Goal: Obtain resource: Download file/media

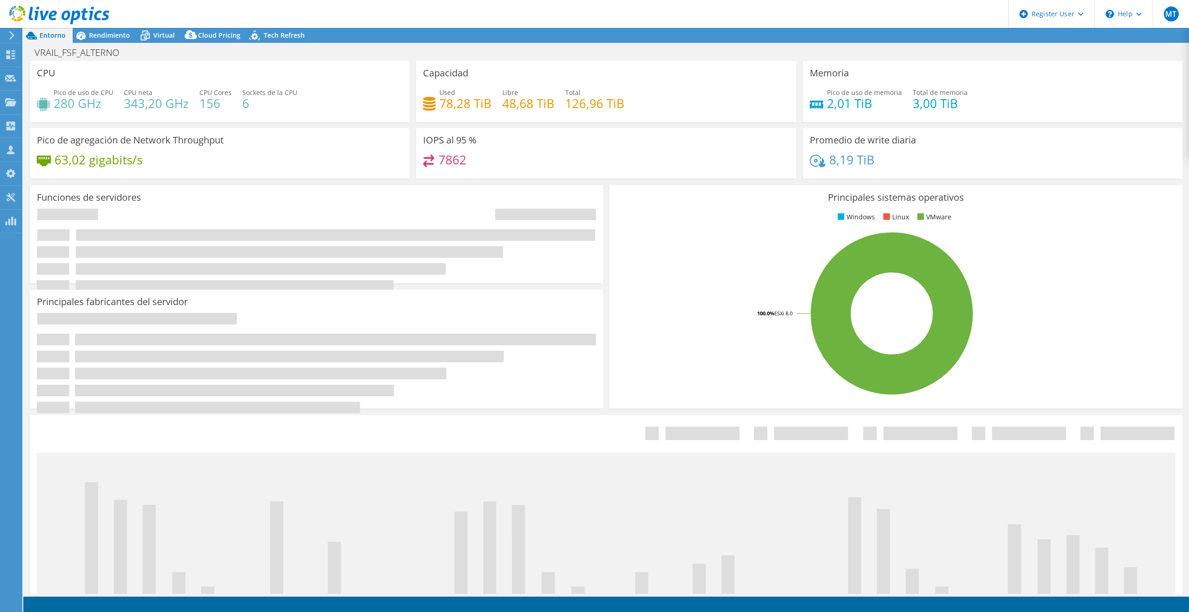
select select "USD"
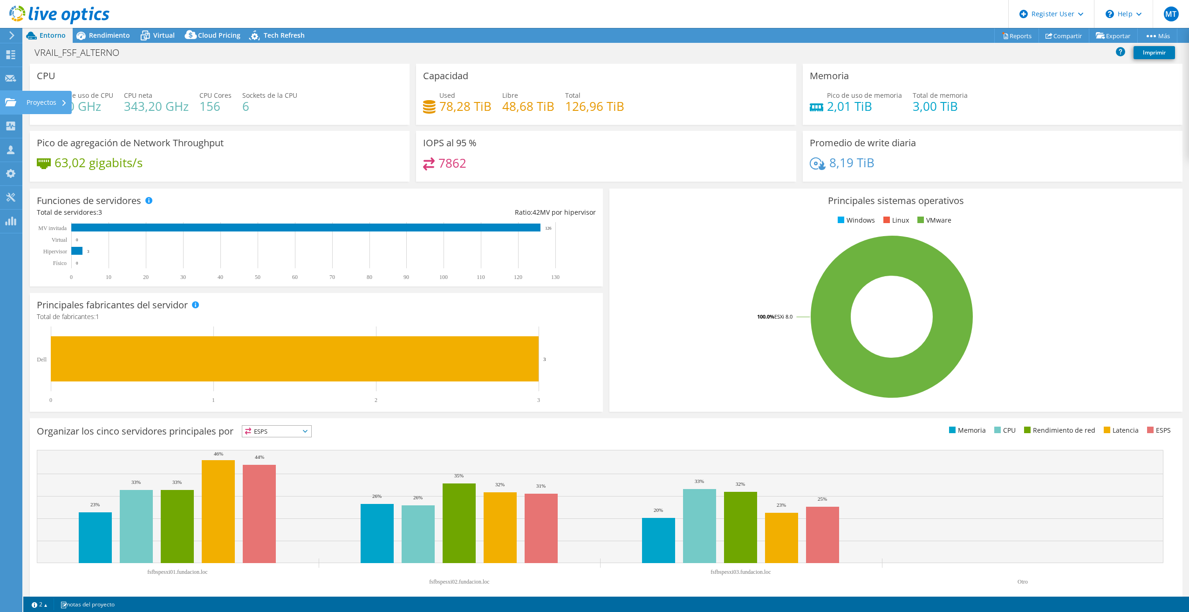
click at [10, 102] on use at bounding box center [10, 102] width 11 height 8
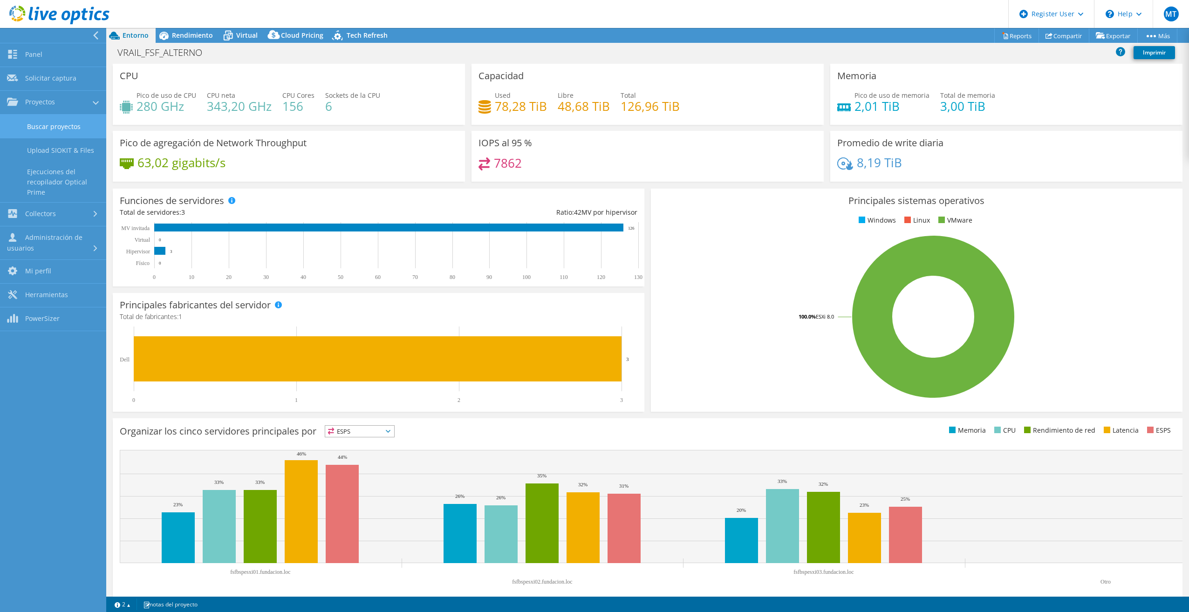
click at [77, 126] on link "Buscar proyectos" at bounding box center [53, 127] width 106 height 24
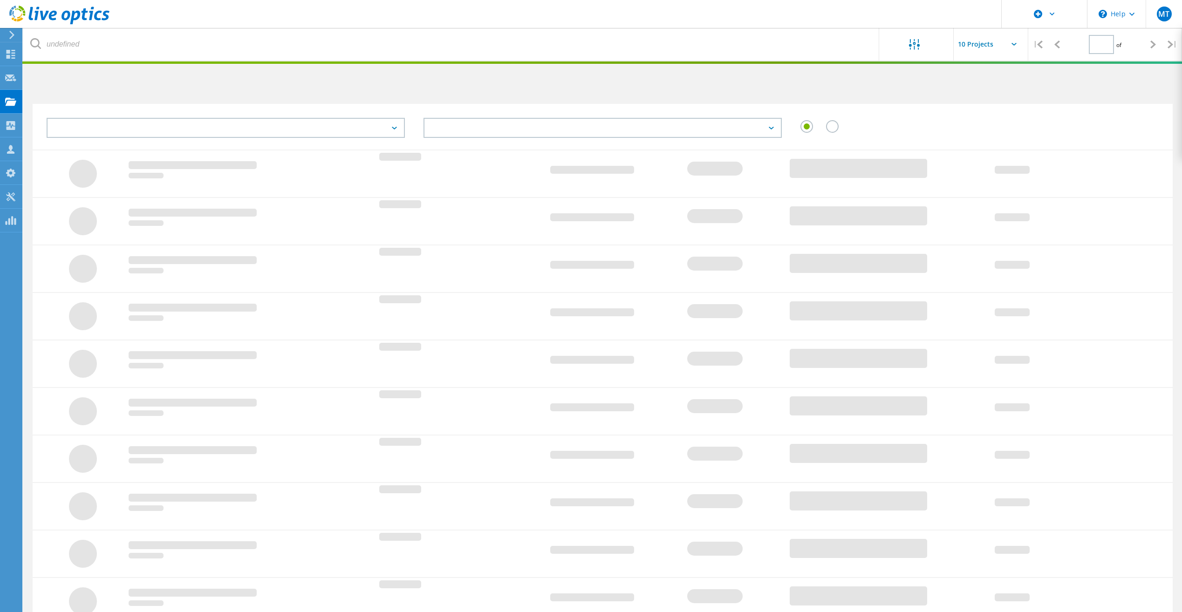
type input "1"
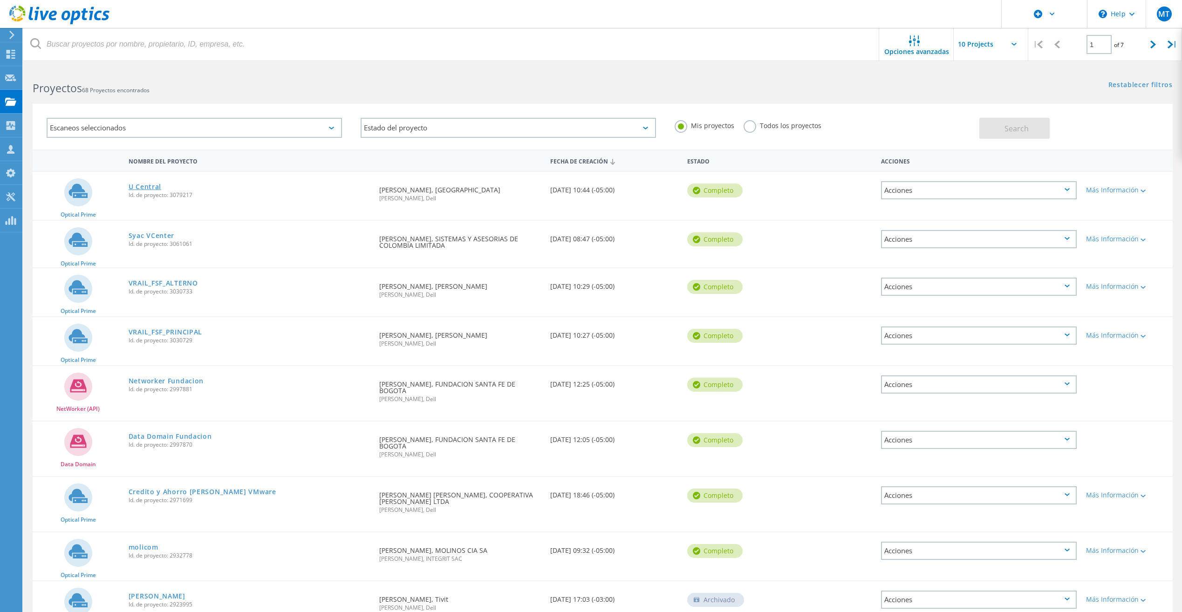
click at [148, 186] on link "U Central" at bounding box center [145, 187] width 33 height 7
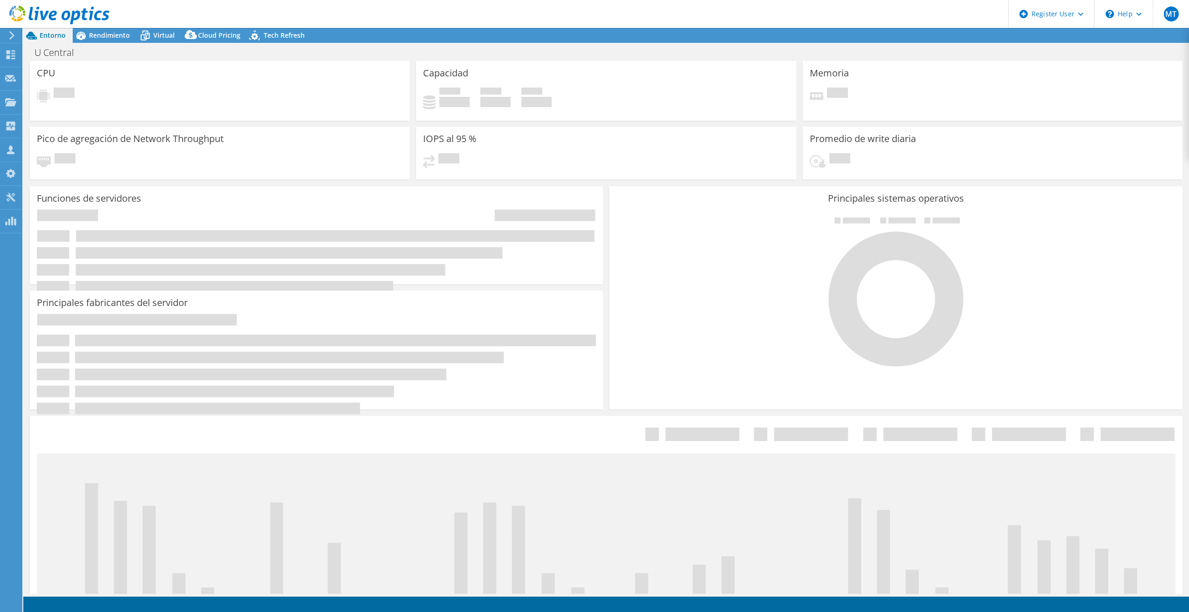
select select "USD"
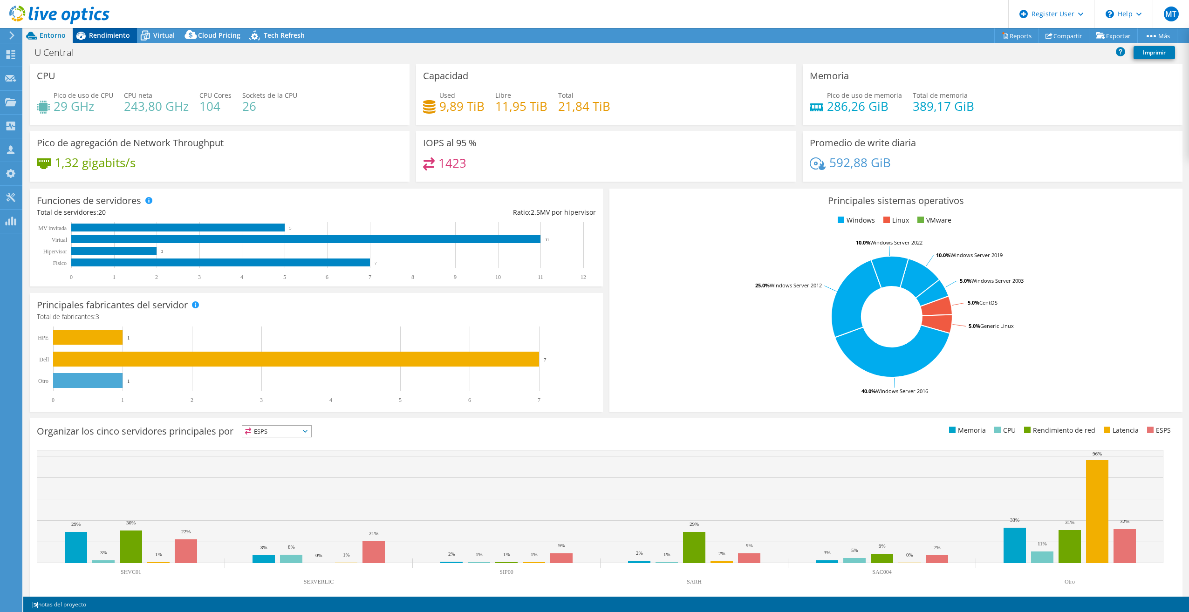
click at [112, 35] on span "Rendimiento" at bounding box center [109, 35] width 41 height 9
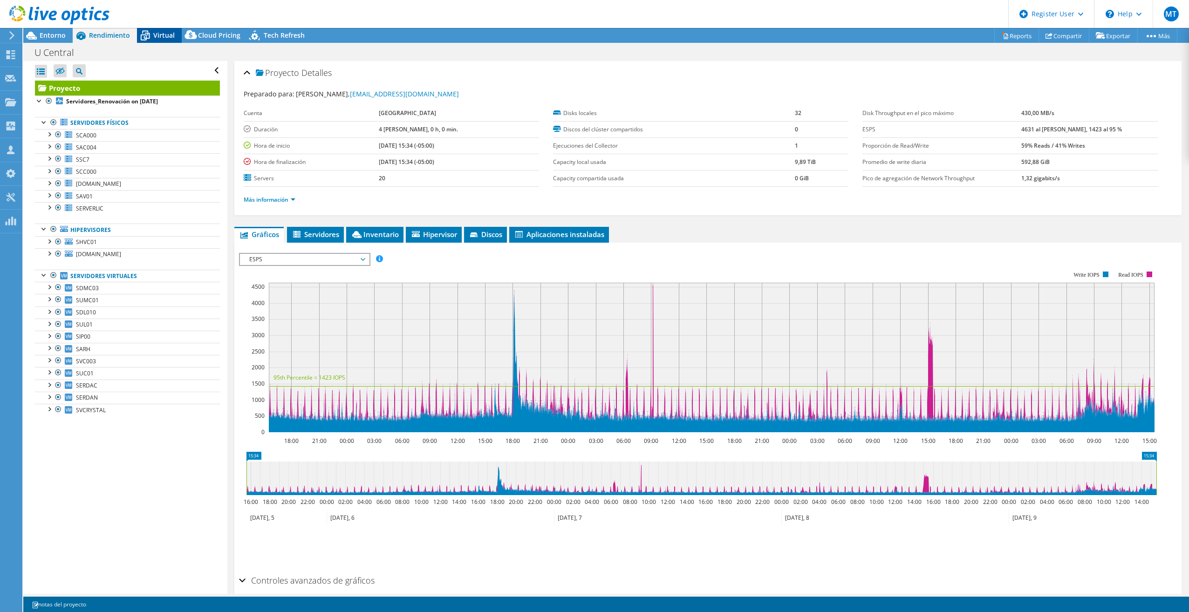
click at [168, 37] on span "Virtual" at bounding box center [163, 35] width 21 height 9
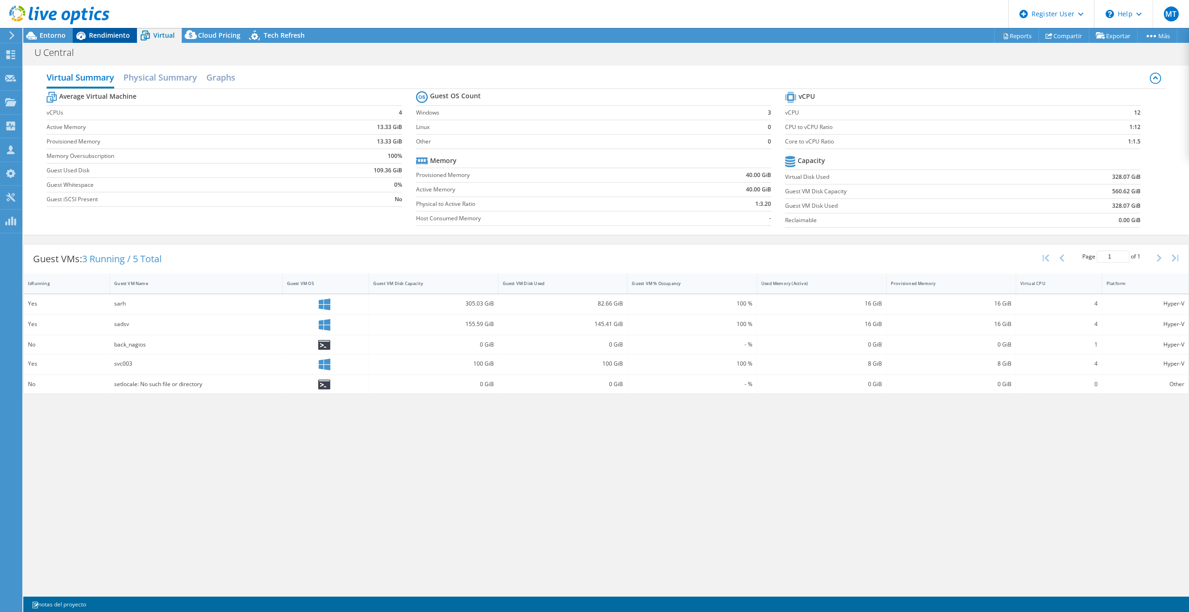
click at [119, 36] on span "Rendimiento" at bounding box center [109, 35] width 41 height 9
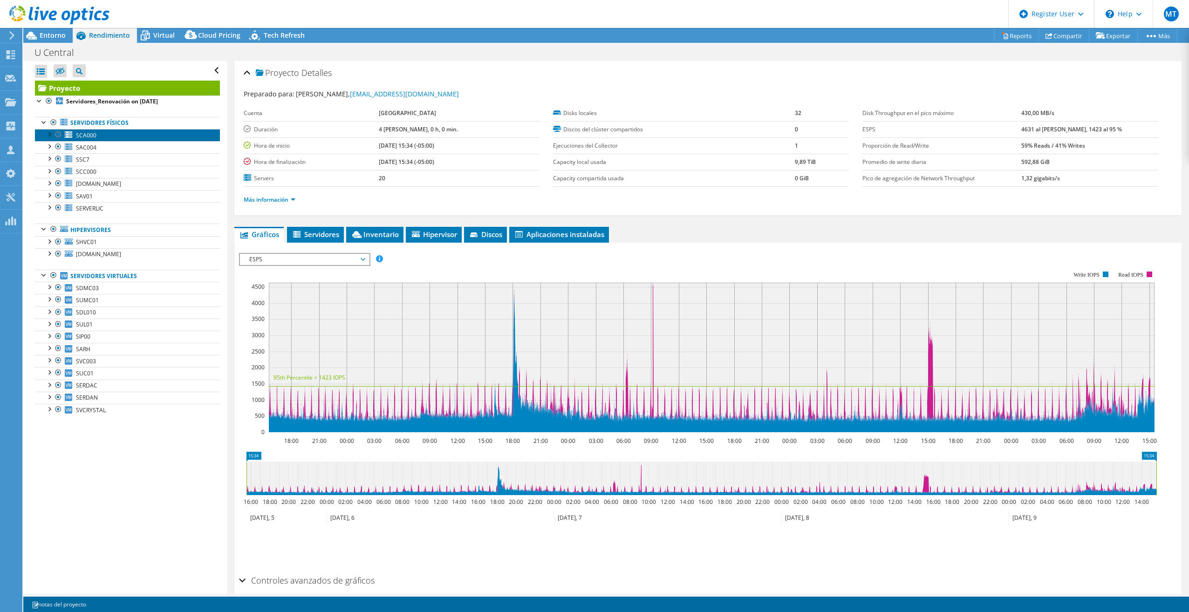
click at [138, 136] on link "SCA000" at bounding box center [127, 135] width 185 height 12
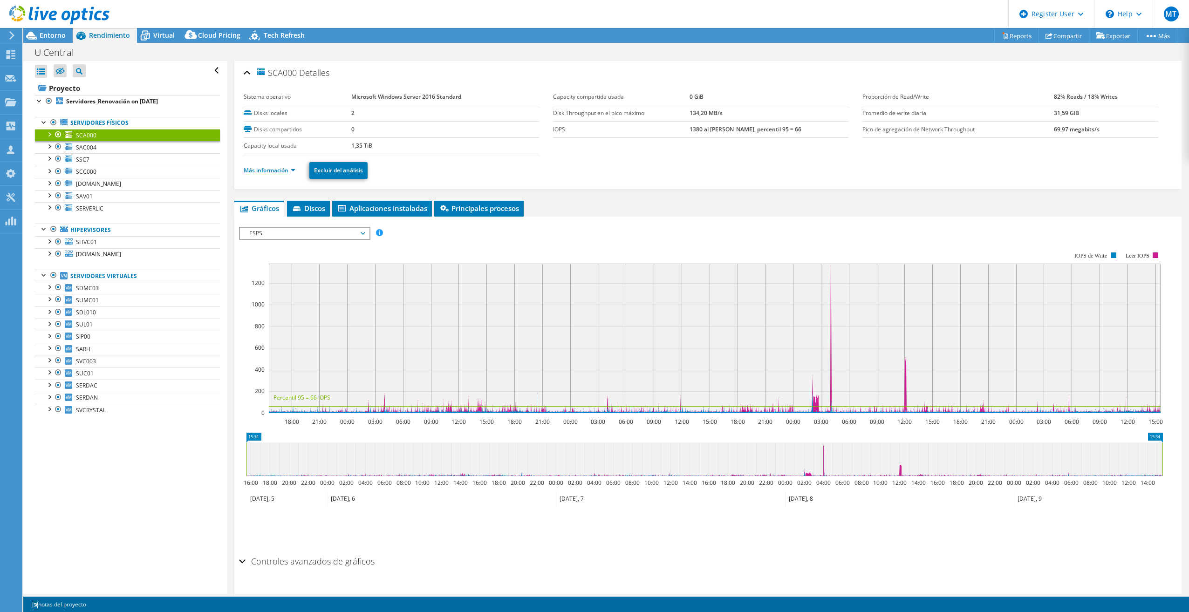
click at [282, 170] on link "Más información" at bounding box center [270, 170] width 52 height 8
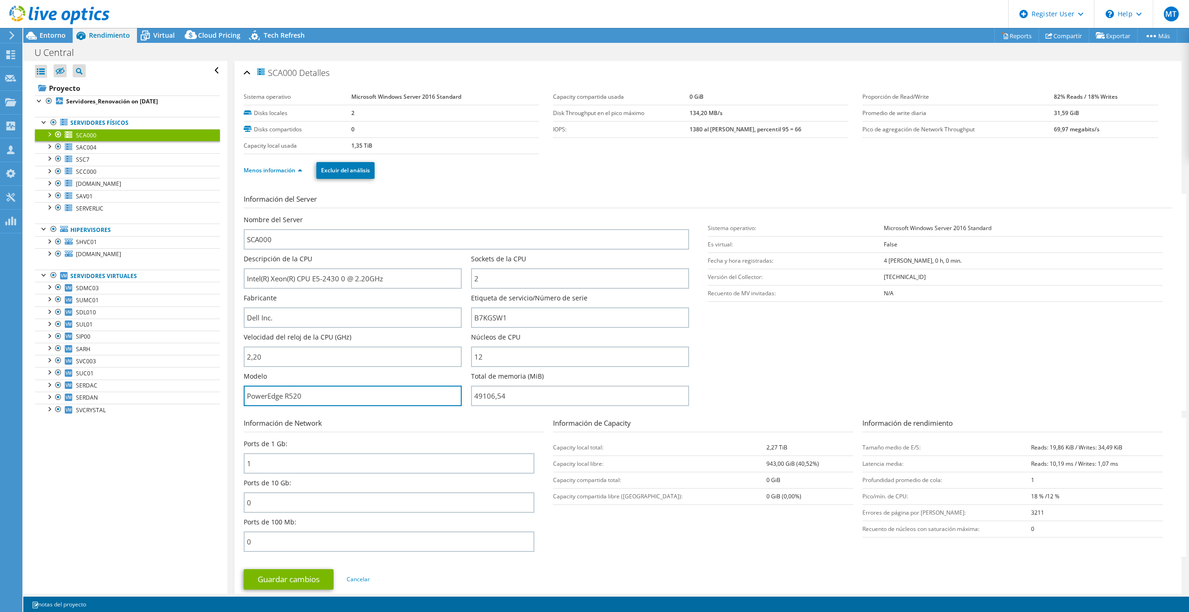
drag, startPoint x: 304, startPoint y: 396, endPoint x: 237, endPoint y: 396, distance: 67.1
click at [237, 396] on div "SCA000 Detalles Sistema operativo Microsoft Windows Server 2016 Standard Disks …" at bounding box center [707, 336] width 947 height 551
click at [162, 35] on span "Virtual" at bounding box center [163, 35] width 21 height 9
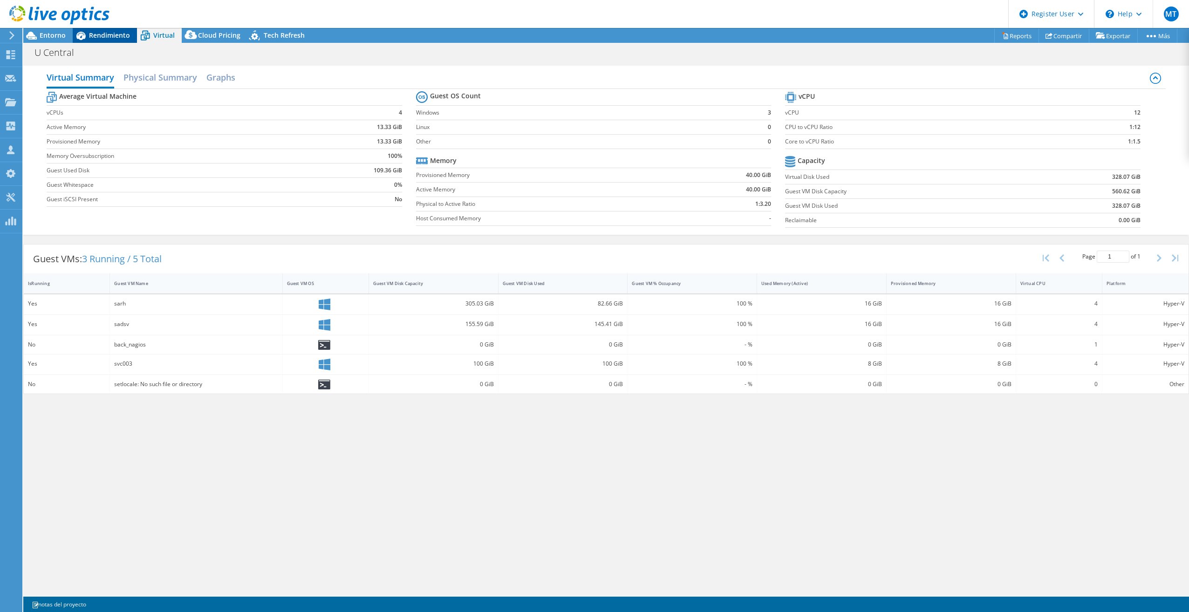
click at [103, 35] on span "Rendimiento" at bounding box center [109, 35] width 41 height 9
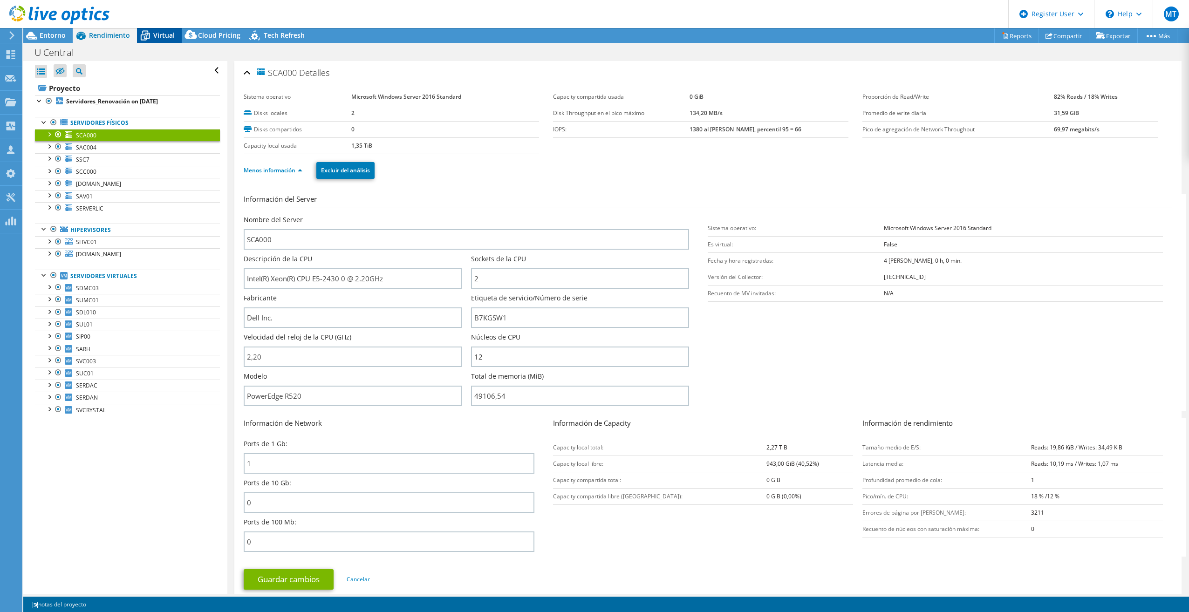
click at [159, 38] on span "Virtual" at bounding box center [163, 35] width 21 height 9
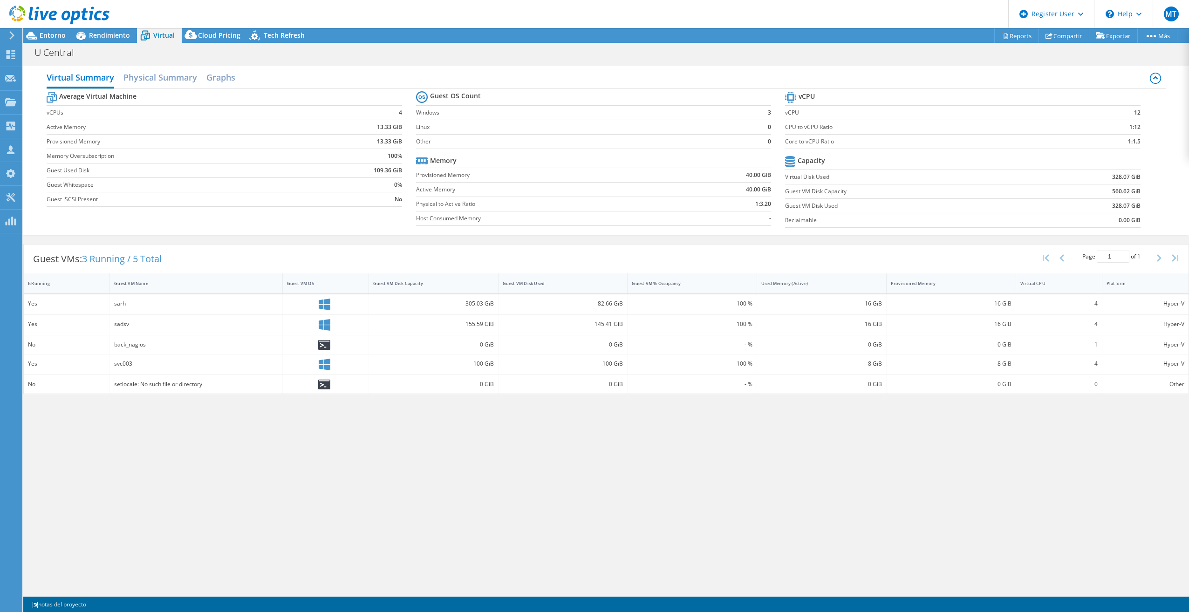
click at [295, 506] on div "Virtual Summary Physical Summary Graphs Average Virtual Machine vCPUs 4 Active …" at bounding box center [606, 327] width 1166 height 533
click at [42, 33] on span "Entorno" at bounding box center [53, 35] width 26 height 9
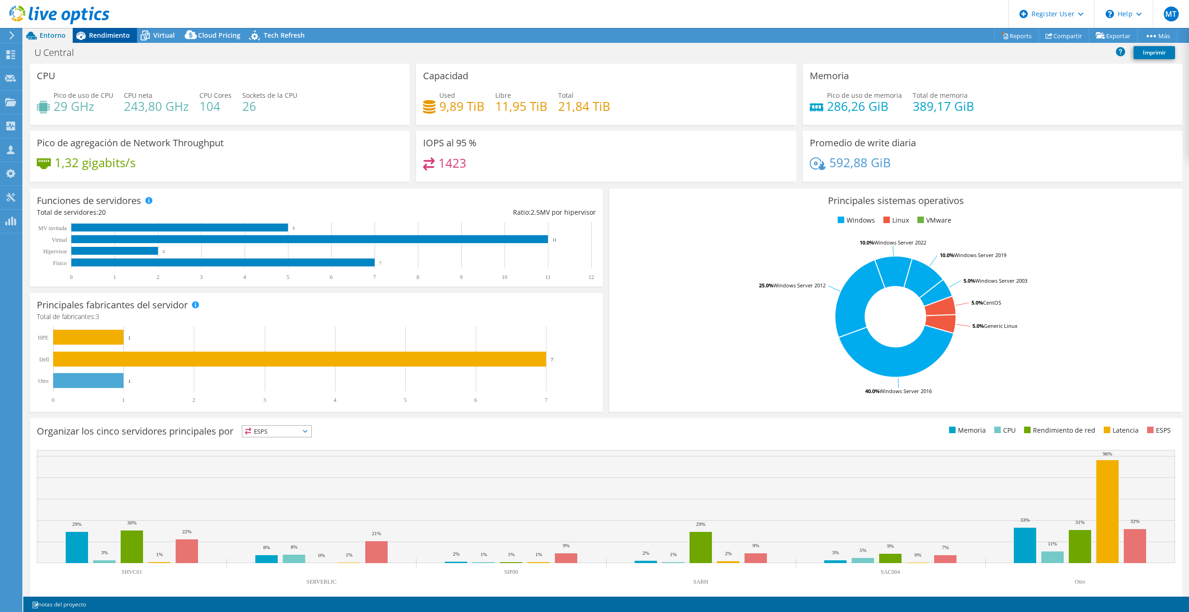
click at [100, 38] on span "Rendimiento" at bounding box center [109, 35] width 41 height 9
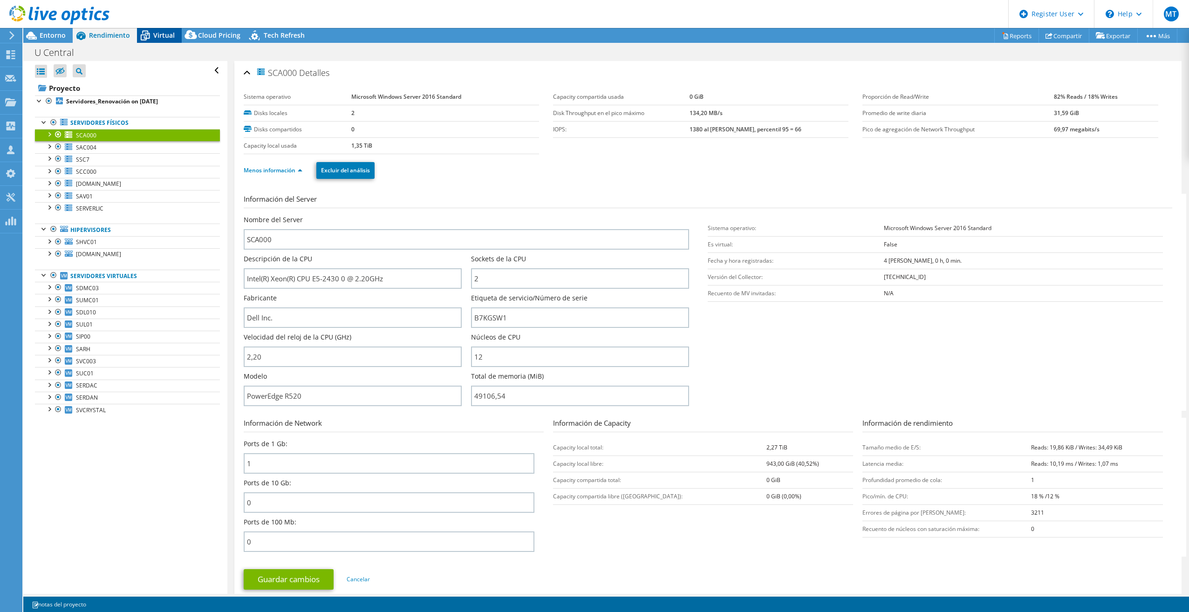
click at [158, 29] on div "Virtual" at bounding box center [159, 35] width 45 height 15
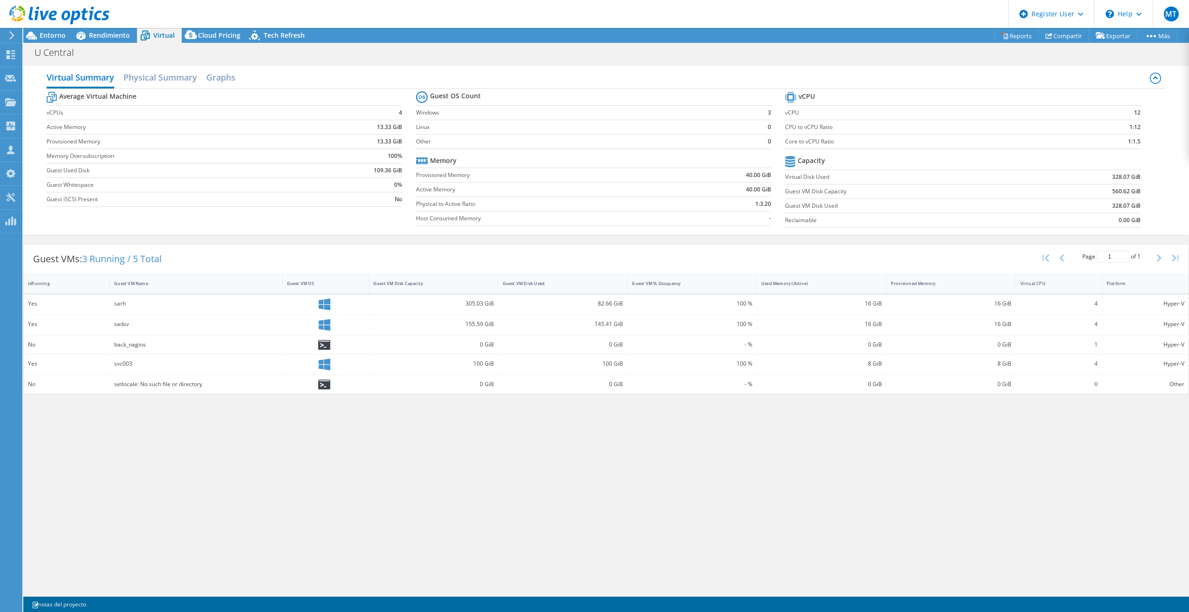
click at [533, 468] on div "Virtual Summary Physical Summary Graphs Average Virtual Machine vCPUs 4 Active …" at bounding box center [606, 327] width 1166 height 533
click at [123, 36] on span "Rendimiento" at bounding box center [109, 35] width 41 height 9
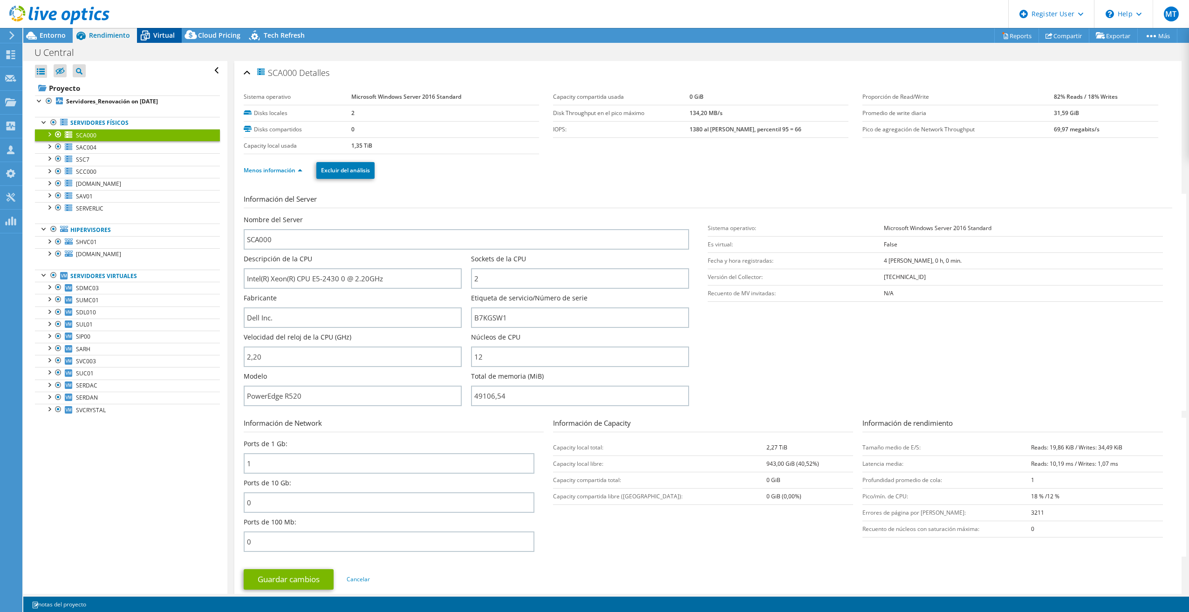
click at [157, 36] on span "Virtual" at bounding box center [163, 35] width 21 height 9
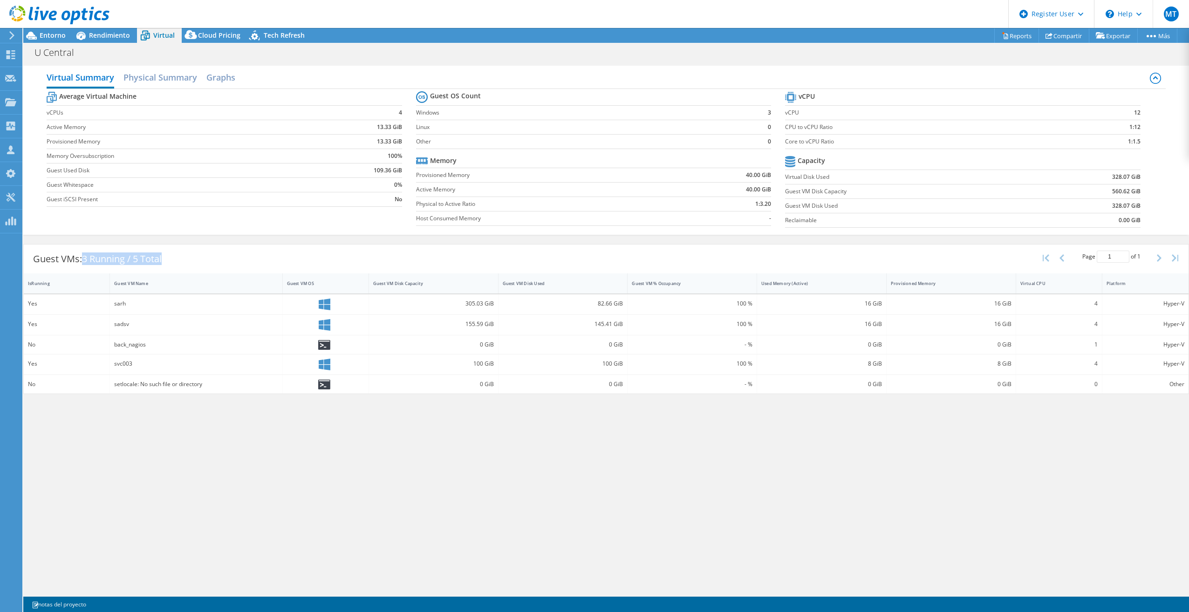
drag, startPoint x: 84, startPoint y: 259, endPoint x: 220, endPoint y: 266, distance: 135.8
click at [220, 266] on div "Guest VMs: 3 Running / 5 Total Page 1 of 1 5 rows 10 rows 20 rows 25 rows 50 ro…" at bounding box center [606, 259] width 1165 height 29
drag, startPoint x: 674, startPoint y: 440, endPoint x: 671, endPoint y: 445, distance: 5.4
click at [671, 445] on div "Virtual Summary Physical Summary Graphs Average Virtual Machine vCPUs 4 Active …" at bounding box center [606, 327] width 1166 height 533
click at [123, 31] on span "Rendimiento" at bounding box center [109, 35] width 41 height 9
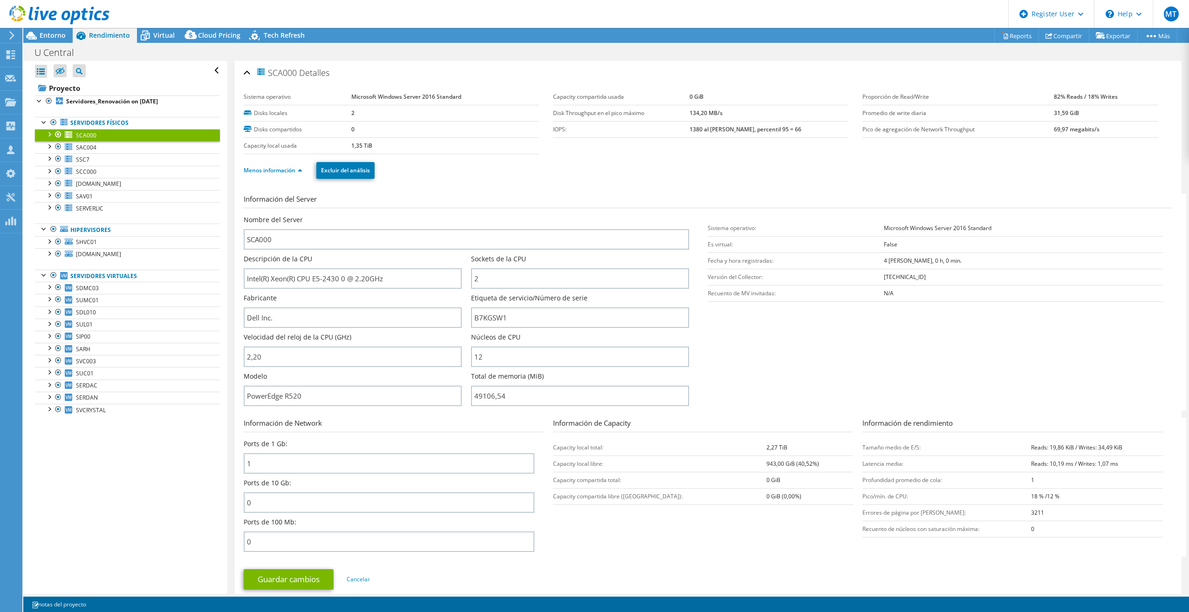
click at [157, 528] on div "Abrir todo Cerrar todo Ocultar nodos excluidos Filtro de árbol del proyecto" at bounding box center [125, 327] width 204 height 533
drag, startPoint x: 171, startPoint y: 38, endPoint x: 205, endPoint y: 82, distance: 55.8
click at [171, 38] on span "Virtual" at bounding box center [163, 35] width 21 height 9
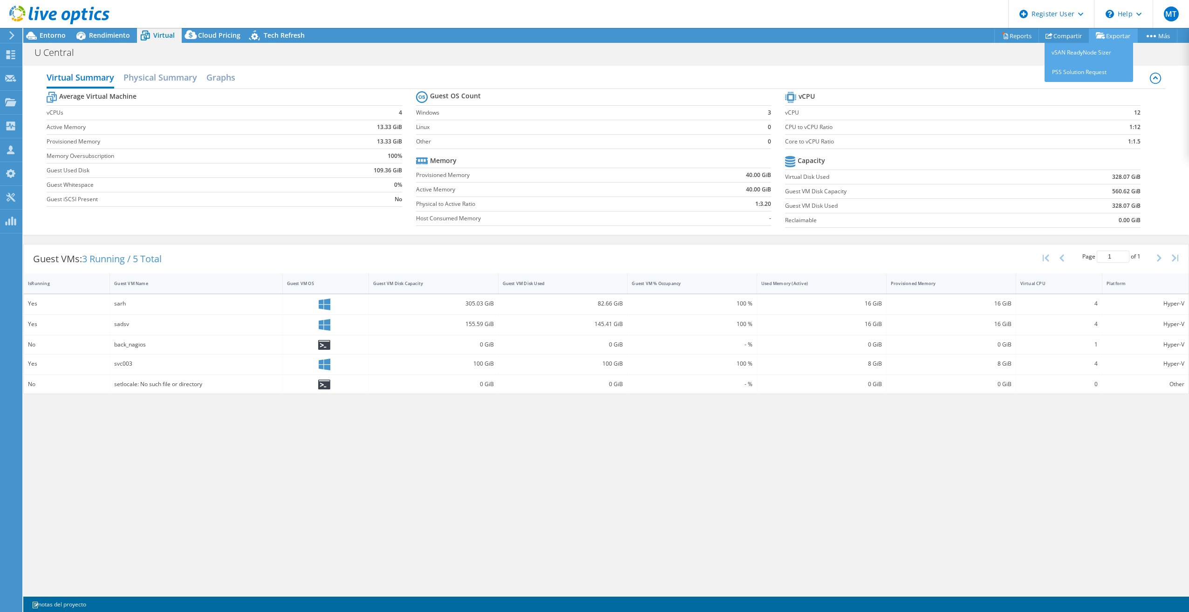
click at [1106, 34] on link "Exportar" at bounding box center [1113, 35] width 49 height 14
click at [1023, 32] on link "Reports" at bounding box center [1016, 35] width 45 height 14
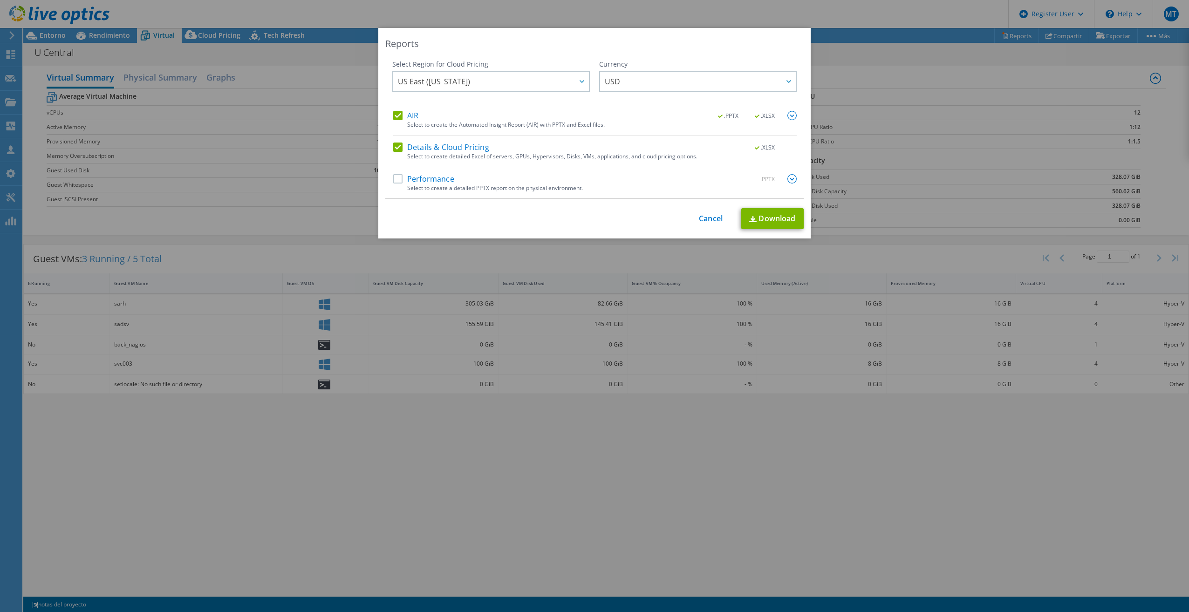
click at [531, 185] on div "Select to create a detailed PPTX report on the physical environment." at bounding box center [601, 188] width 389 height 7
click at [423, 181] on label "Performance" at bounding box center [423, 178] width 61 height 9
click at [0, 0] on input "Performance" at bounding box center [0, 0] width 0 height 0
click at [789, 211] on link "Download" at bounding box center [772, 218] width 62 height 21
click at [880, 81] on div "Reports Select Region for Cloud Pricing Asia Pacific (Hong Kong) Asia Pacific (…" at bounding box center [594, 306] width 1189 height 556
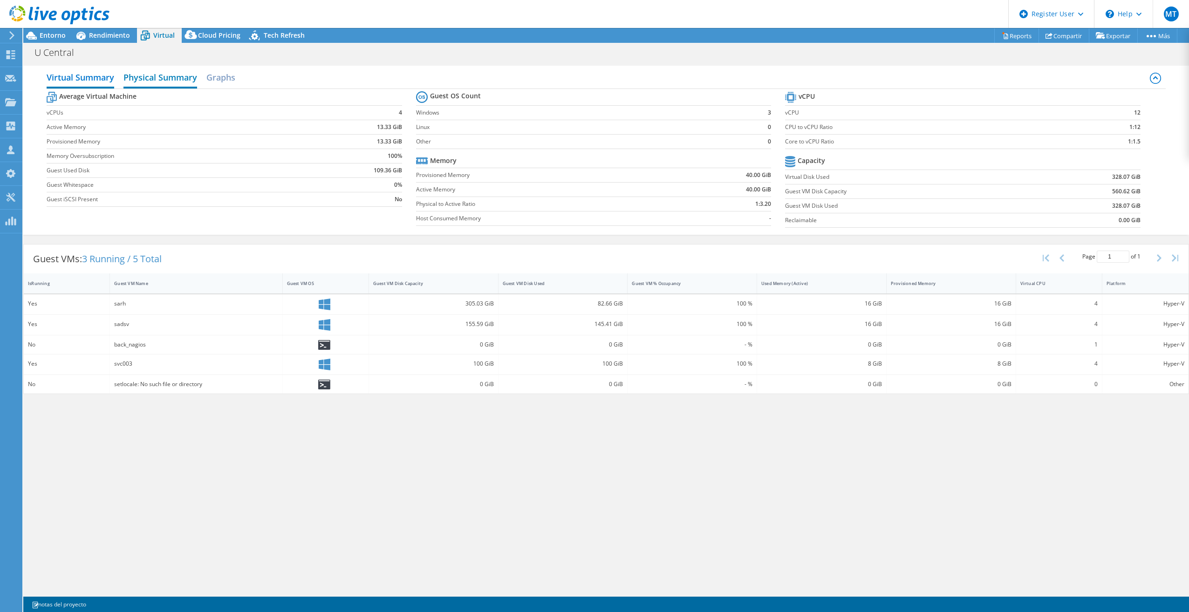
click at [144, 82] on h2 "Physical Summary" at bounding box center [160, 78] width 74 height 20
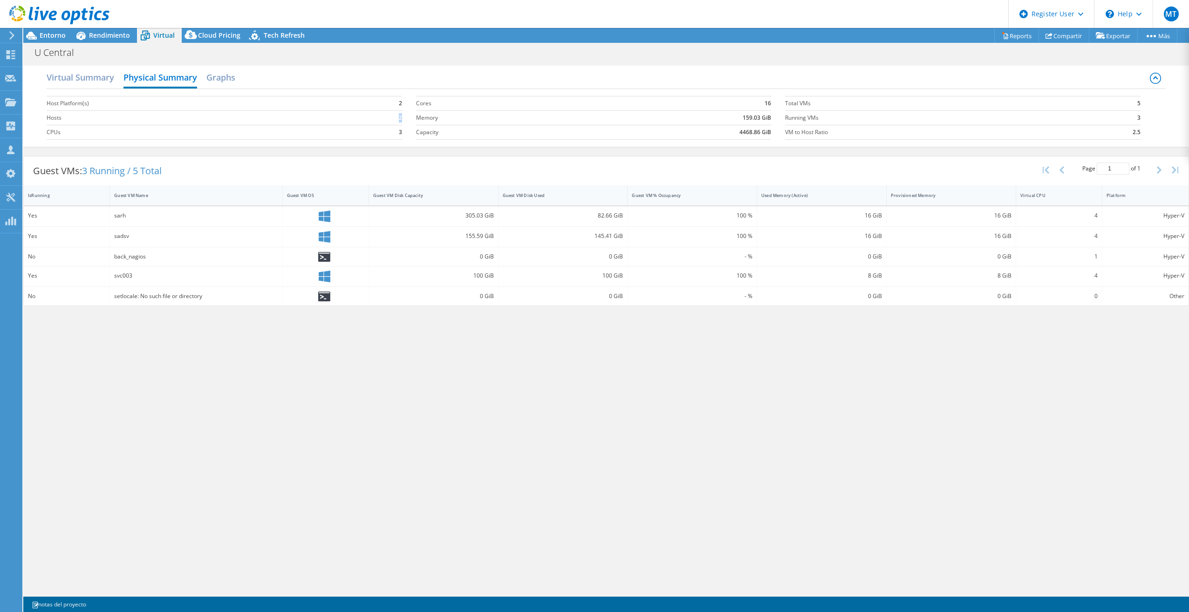
drag, startPoint x: 396, startPoint y: 118, endPoint x: 401, endPoint y: 120, distance: 5.8
click at [401, 120] on td "2" at bounding box center [390, 117] width 23 height 14
click at [407, 119] on section "Host Platform(s) 2 Hosts 2 CPUs 3" at bounding box center [231, 117] width 369 height 53
drag, startPoint x: 403, startPoint y: 117, endPoint x: 374, endPoint y: 119, distance: 29.0
click at [374, 119] on section "Host Platform(s) 2 Hosts 2 CPUs 3" at bounding box center [231, 117] width 369 height 53
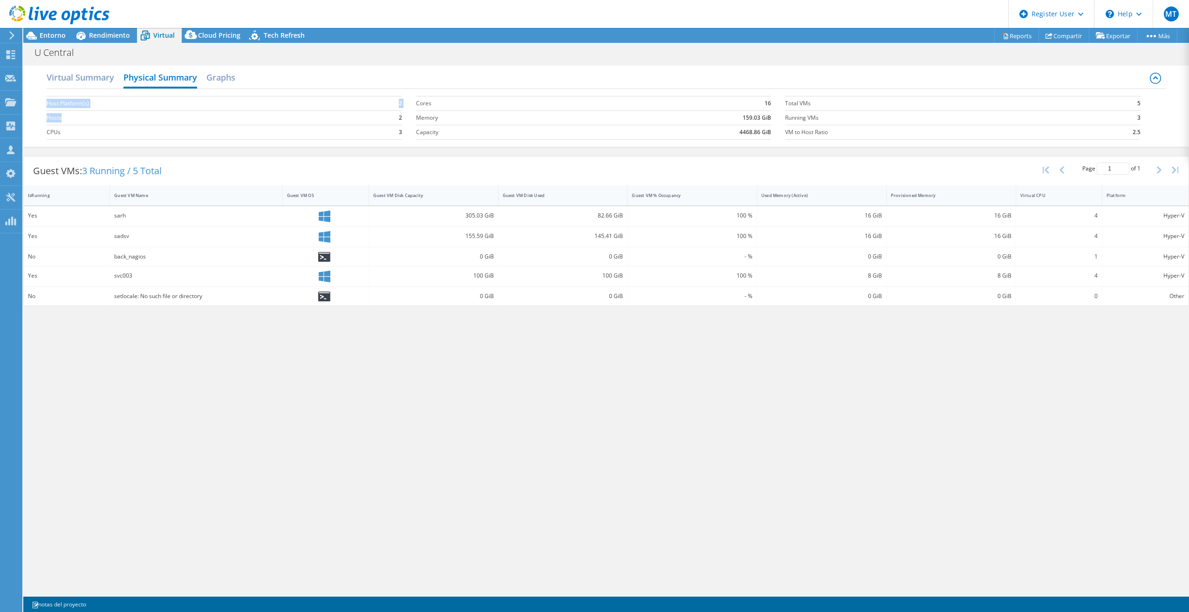
click at [61, 120] on label "Hosts" at bounding box center [213, 117] width 332 height 9
drag, startPoint x: 46, startPoint y: 119, endPoint x: 64, endPoint y: 122, distance: 18.5
click at [64, 122] on div "Virtual Summary Physical Summary Graphs Host Platform(s) 2 Hosts 2 CPUs 3 Cores…" at bounding box center [606, 106] width 1166 height 81
drag, startPoint x: 64, startPoint y: 122, endPoint x: 211, endPoint y: 121, distance: 146.8
click at [211, 121] on label "Hosts" at bounding box center [213, 117] width 332 height 9
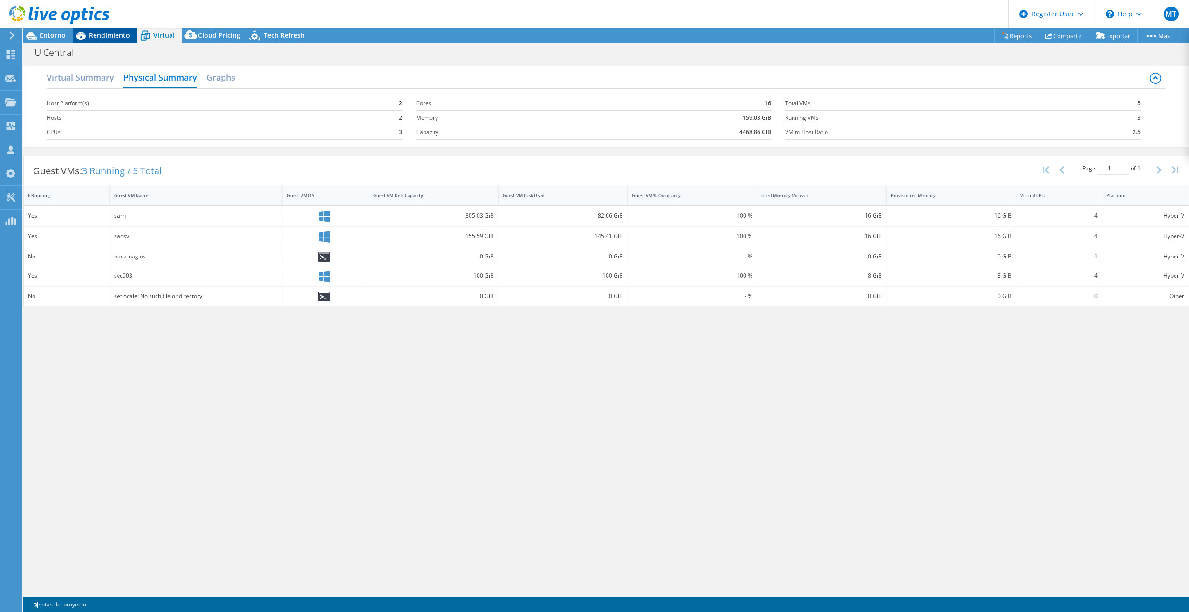
click at [96, 41] on div "Rendimiento" at bounding box center [105, 35] width 64 height 15
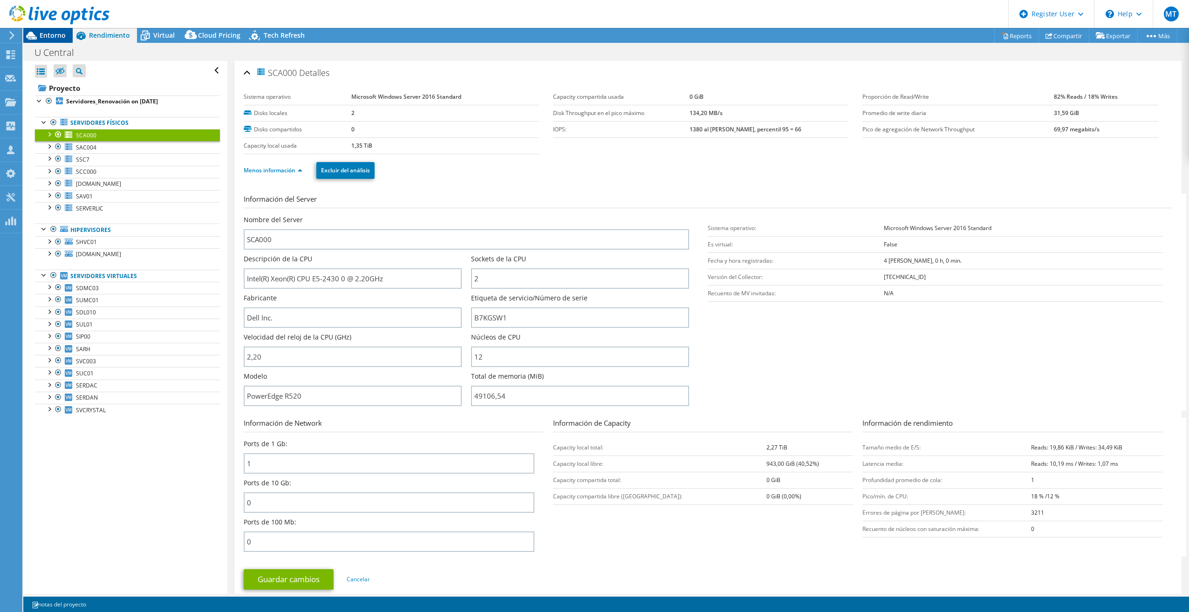
click at [62, 34] on span "Entorno" at bounding box center [53, 35] width 26 height 9
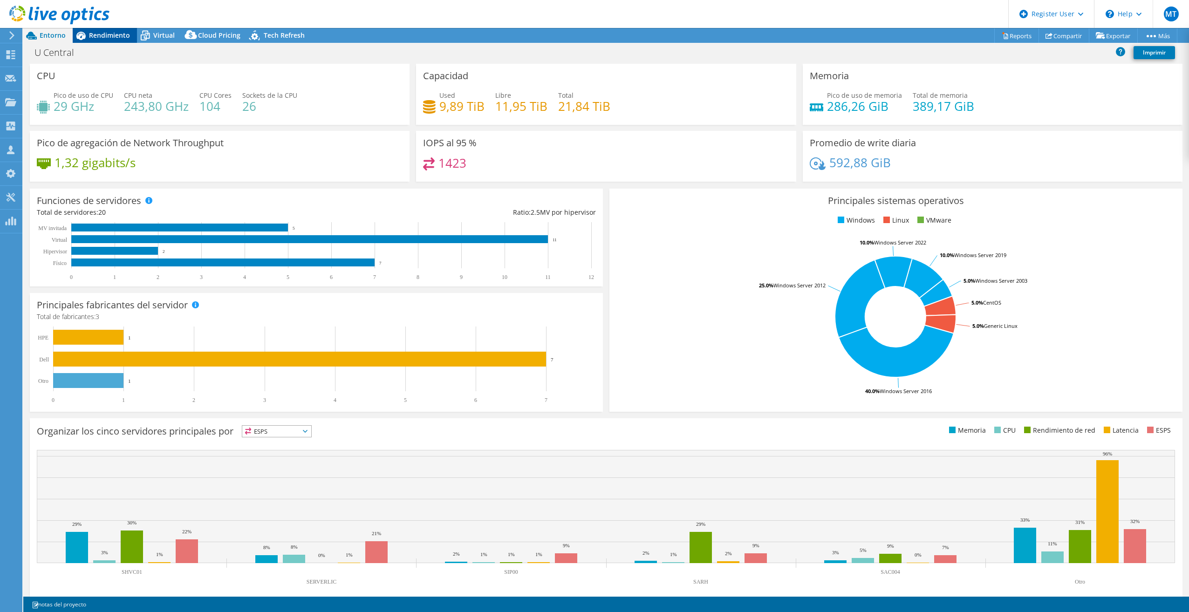
click at [109, 37] on span "Rendimiento" at bounding box center [109, 35] width 41 height 9
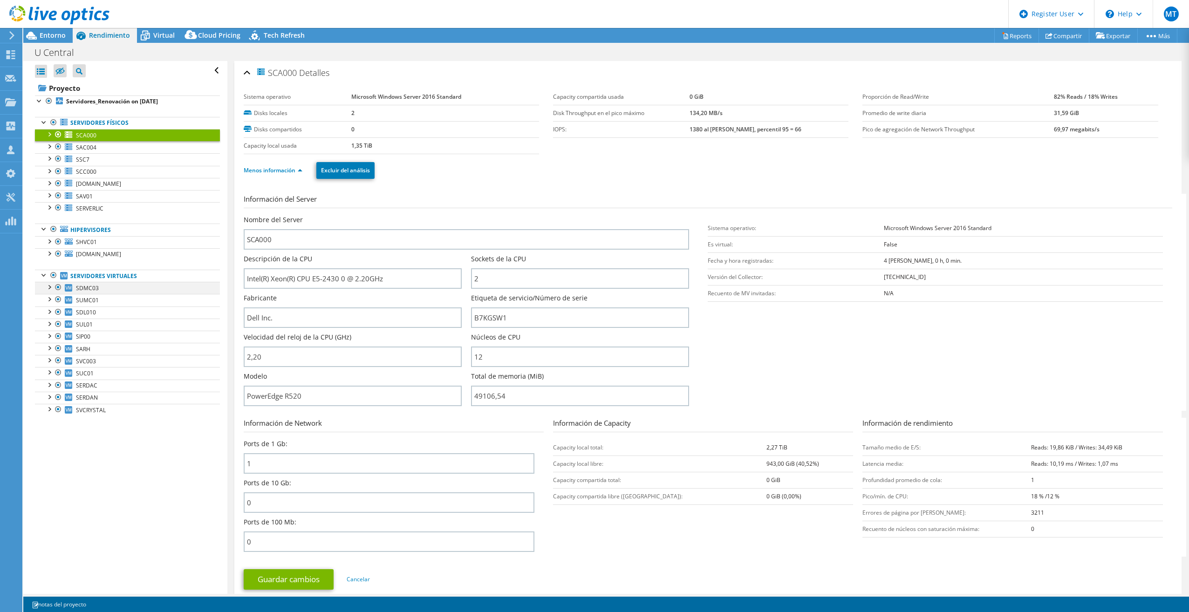
click at [50, 287] on div at bounding box center [48, 286] width 9 height 9
click at [416, 209] on section "Información del Server Nombre del Server SCA000 Descripción de la CPU Intel(R) …" at bounding box center [710, 302] width 933 height 217
click at [103, 122] on link "Servidores físicos" at bounding box center [127, 123] width 185 height 12
click at [175, 124] on link "Servidores físicos" at bounding box center [127, 123] width 185 height 12
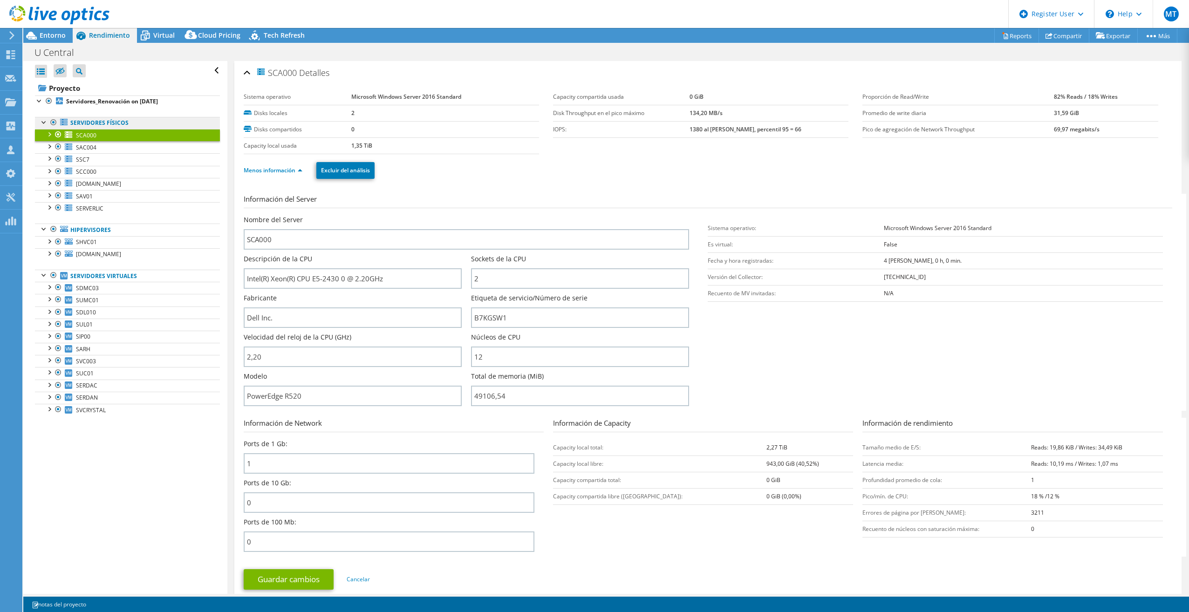
click at [153, 124] on link "Servidores físicos" at bounding box center [127, 123] width 185 height 12
click at [78, 101] on b "Servidores_Renovación on 10/3/2025" at bounding box center [112, 101] width 92 height 8
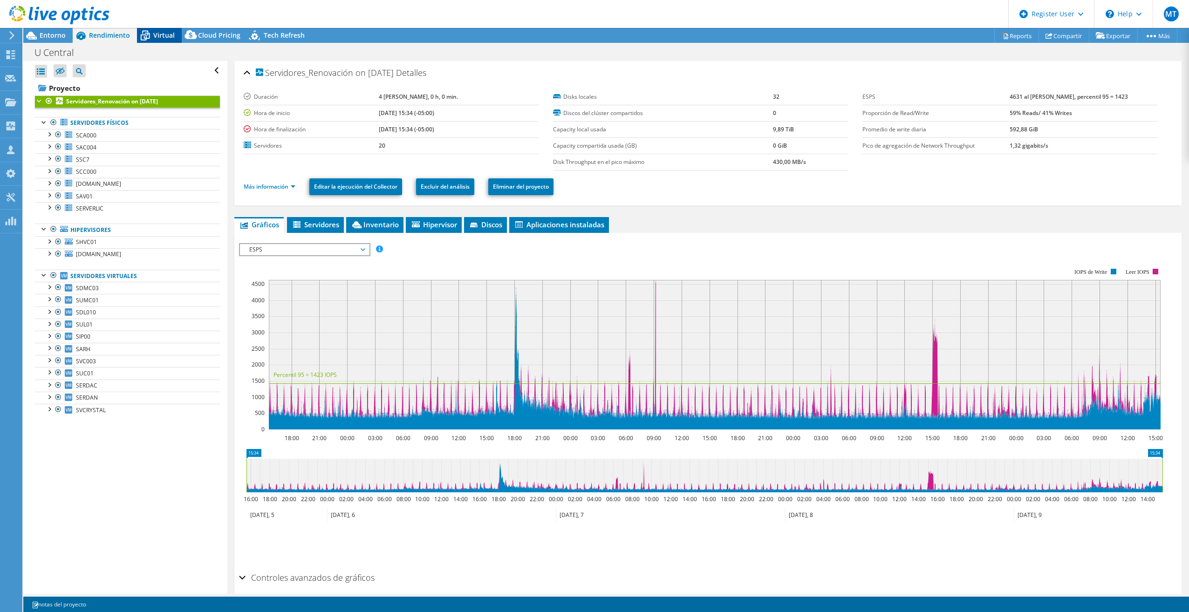
click at [156, 34] on span "Virtual" at bounding box center [163, 35] width 21 height 9
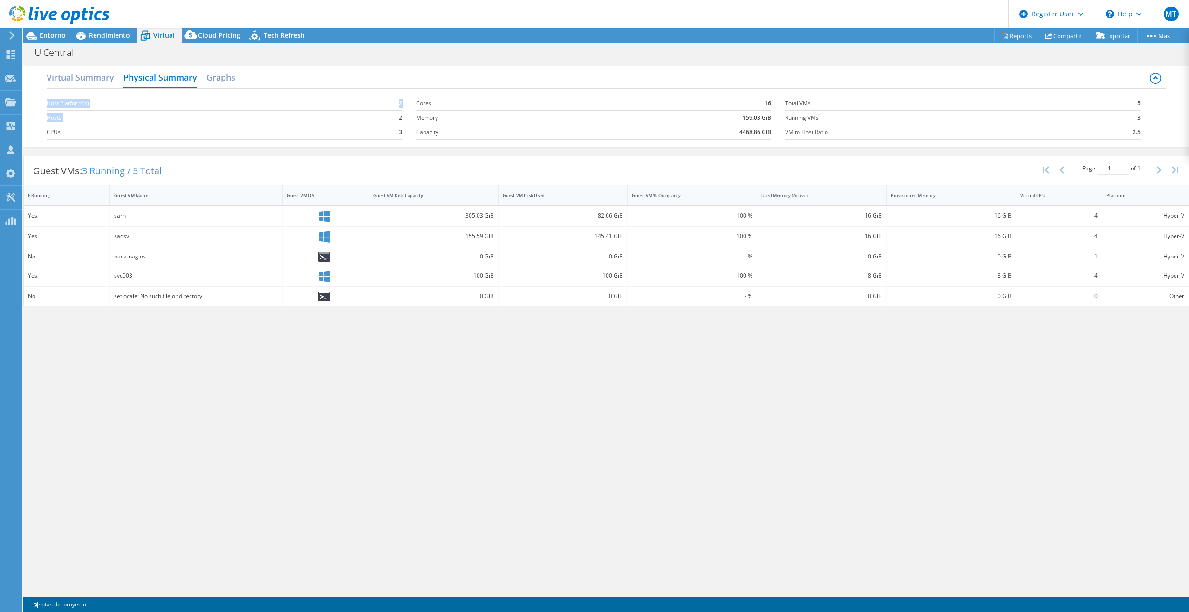
drag, startPoint x: 393, startPoint y: 117, endPoint x: 408, endPoint y: 119, distance: 15.0
click at [408, 119] on section "Host Platform(s) 2 Hosts 2 CPUs 3" at bounding box center [231, 117] width 369 height 53
click at [529, 541] on div "Virtual Summary Physical Summary Graphs Host Platform(s) 2 Hosts 2 CPUs 3 Cores…" at bounding box center [606, 327] width 1166 height 533
drag, startPoint x: 527, startPoint y: 469, endPoint x: 533, endPoint y: 468, distance: 5.7
click at [530, 468] on div "Virtual Summary Physical Summary Graphs Host Platform(s) 2 Hosts 2 CPUs 3 Cores…" at bounding box center [606, 327] width 1166 height 533
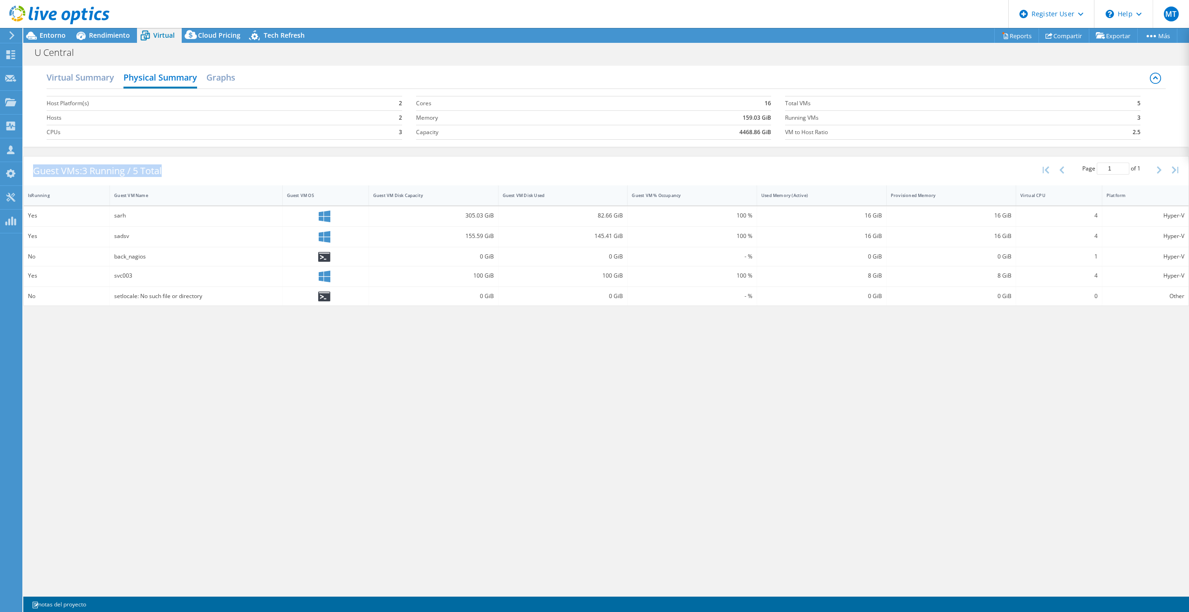
drag, startPoint x: 166, startPoint y: 173, endPoint x: 28, endPoint y: 175, distance: 137.9
click at [28, 175] on div "Guest VMs: 3 Running / 5 Total" at bounding box center [97, 171] width 147 height 29
click at [483, 444] on div "Virtual Summary Physical Summary Graphs Host Platform(s) 2 Hosts 2 CPUs 3 Cores…" at bounding box center [606, 327] width 1166 height 533
drag, startPoint x: 48, startPoint y: 118, endPoint x: 81, endPoint y: 117, distance: 32.6
click at [81, 117] on label "Hosts" at bounding box center [213, 117] width 332 height 9
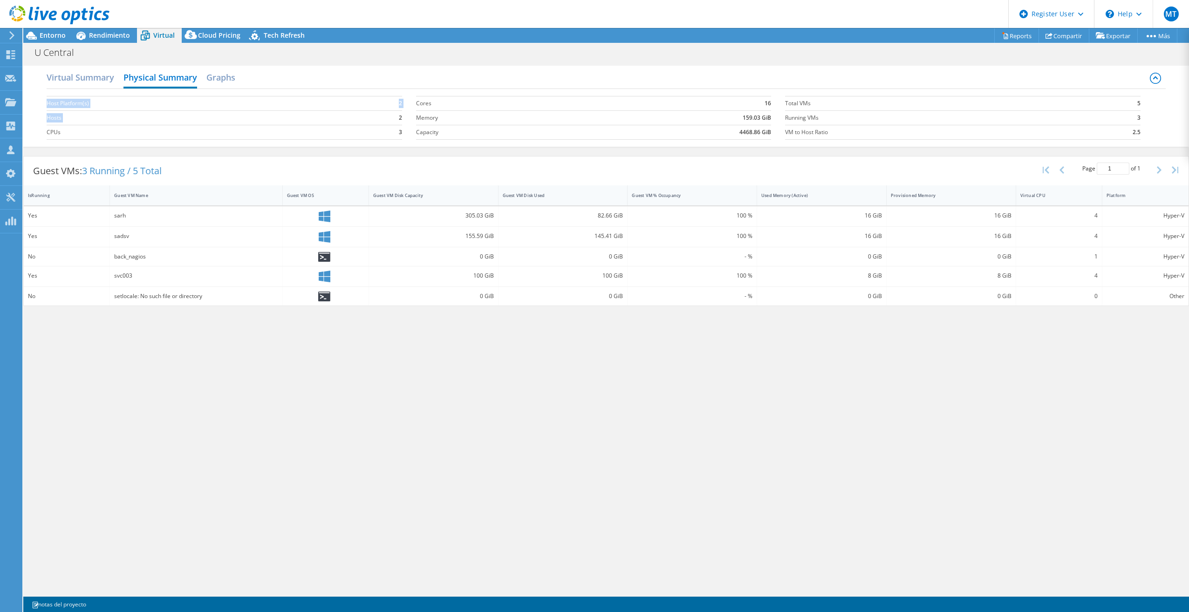
click at [413, 118] on section "Host Platform(s) 2 Hosts 2 CPUs 3" at bounding box center [231, 117] width 369 height 53
click at [42, 39] on span "Entorno" at bounding box center [53, 35] width 26 height 9
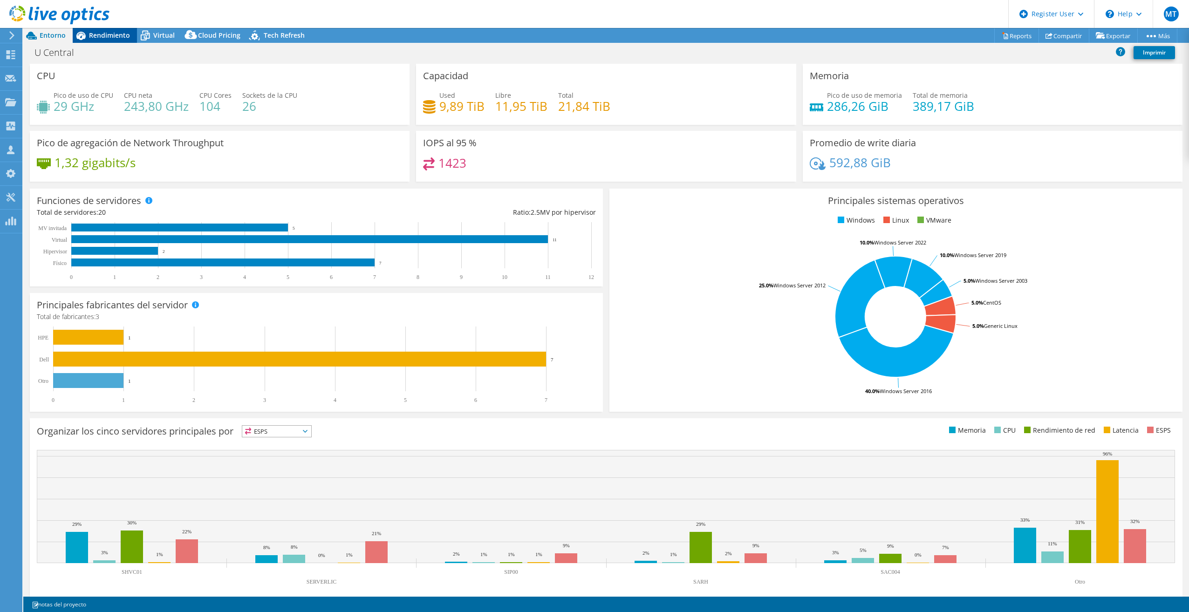
click at [120, 36] on span "Rendimiento" at bounding box center [109, 35] width 41 height 9
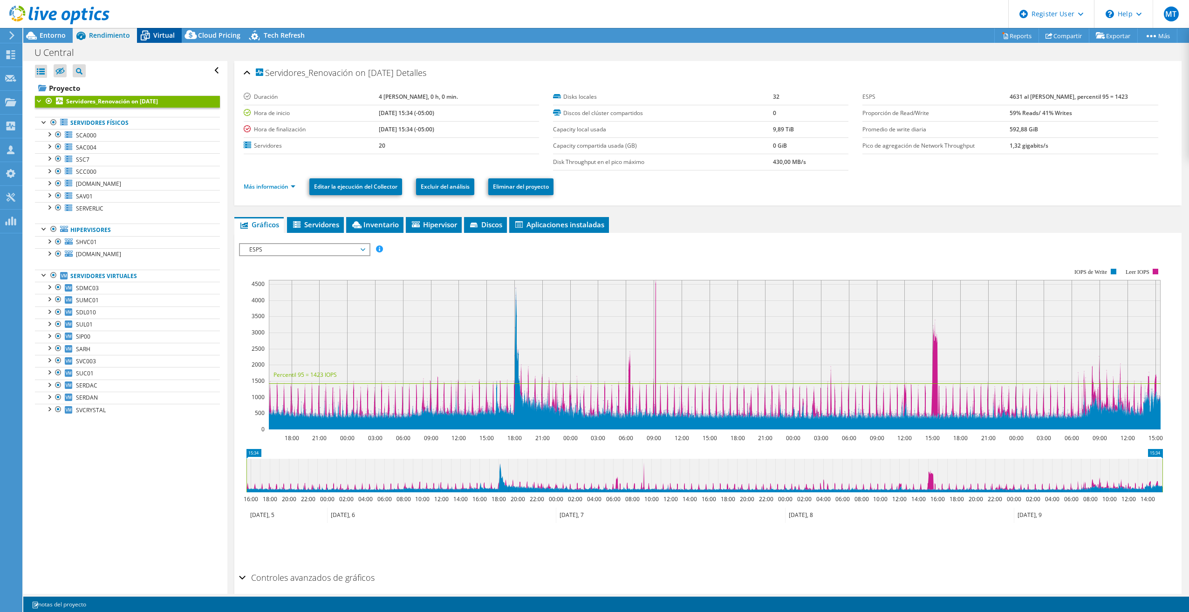
click at [160, 33] on span "Virtual" at bounding box center [163, 35] width 21 height 9
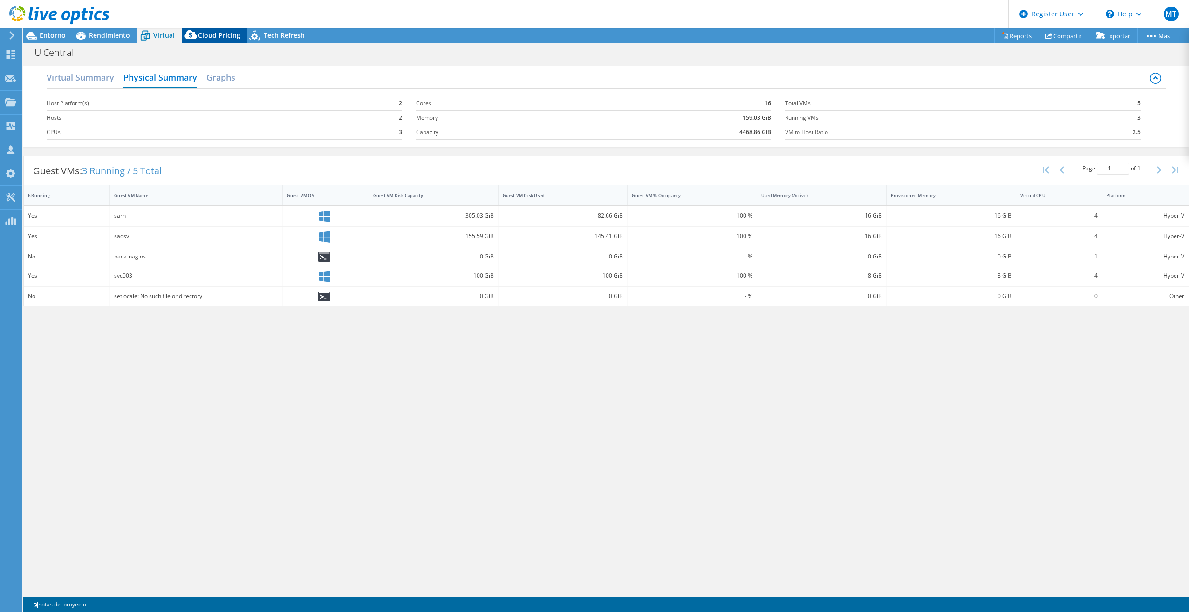
click at [203, 32] on span "Cloud Pricing" at bounding box center [219, 35] width 42 height 9
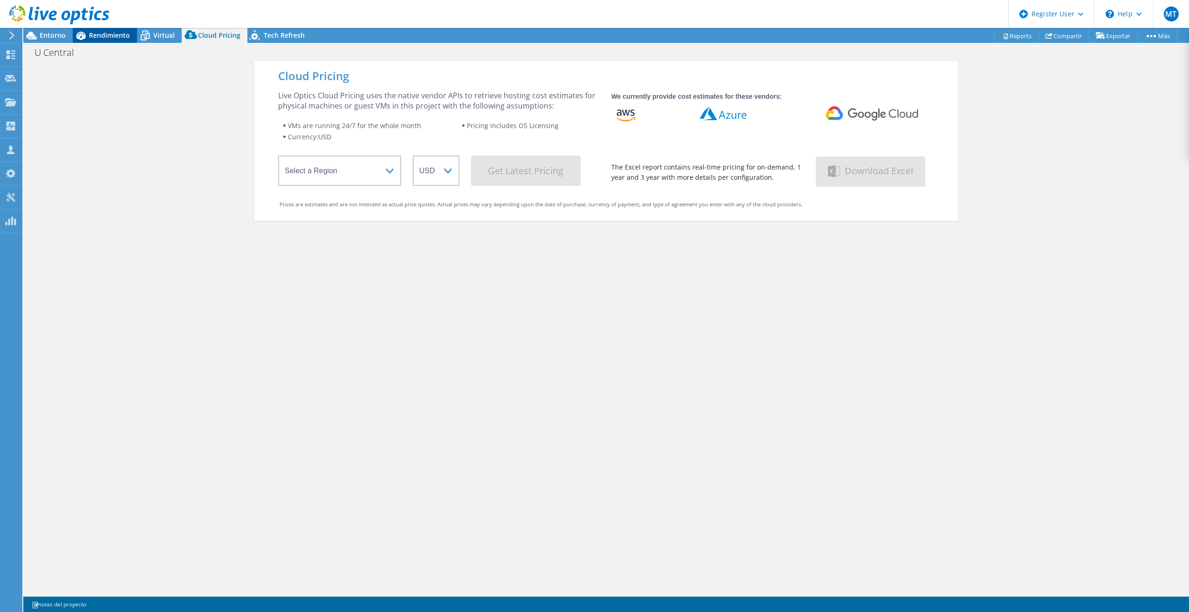
click at [116, 39] on span "Rendimiento" at bounding box center [109, 35] width 41 height 9
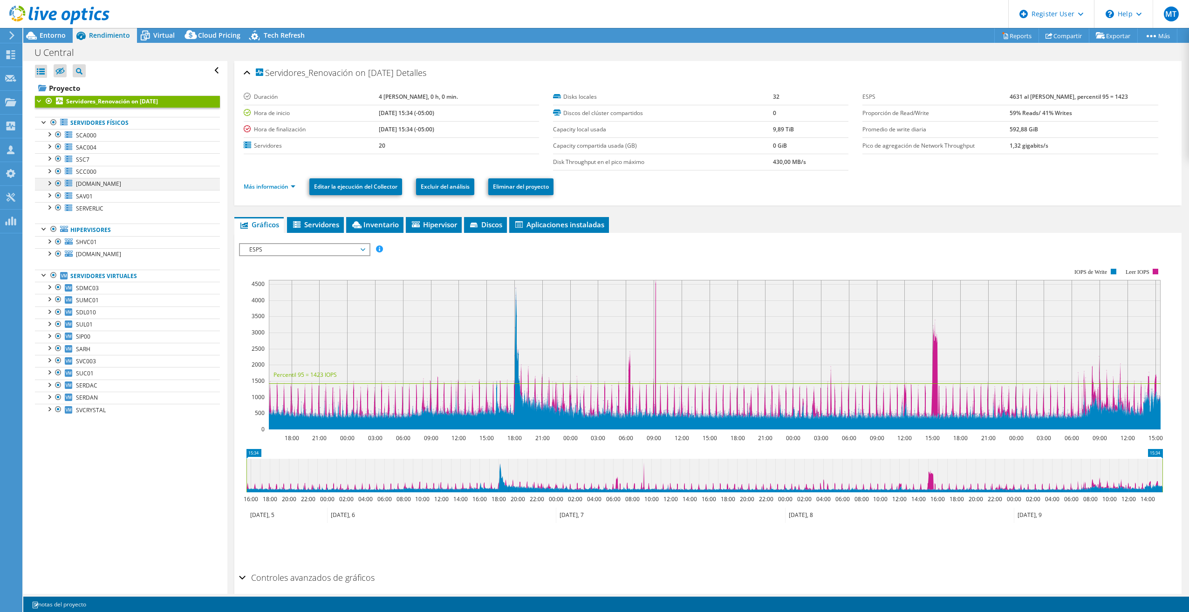
click at [50, 183] on div at bounding box center [48, 182] width 9 height 9
drag, startPoint x: 64, startPoint y: 33, endPoint x: 76, endPoint y: 37, distance: 13.4
click at [64, 33] on span "Entorno" at bounding box center [53, 35] width 26 height 9
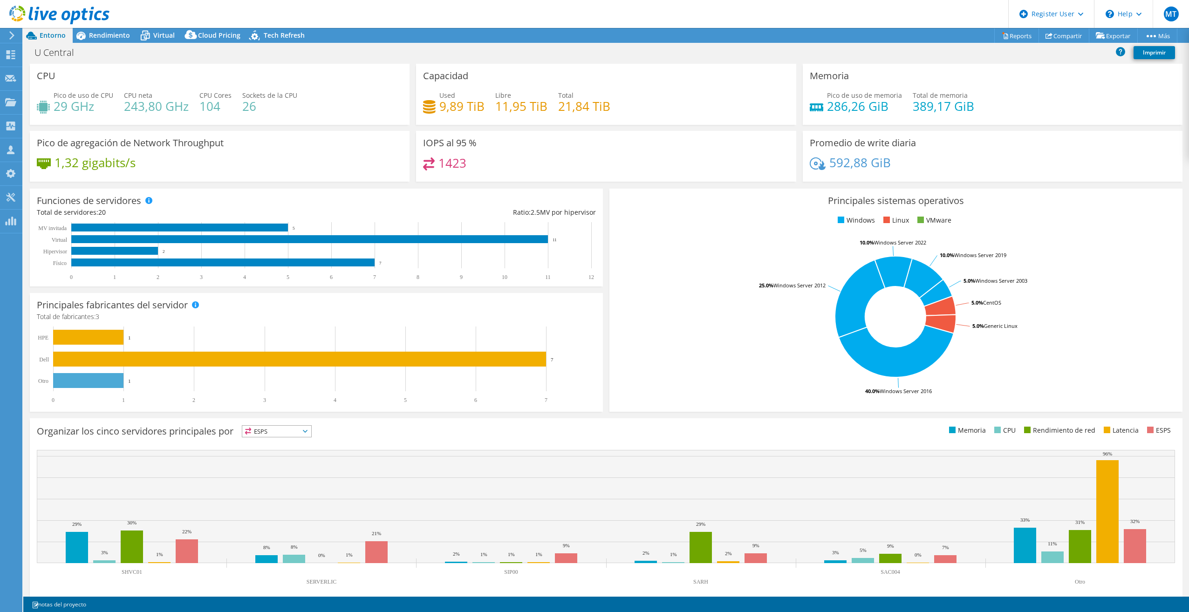
click at [637, 177] on div "1423" at bounding box center [606, 167] width 366 height 20
click at [91, 37] on span "Rendimiento" at bounding box center [109, 35] width 41 height 9
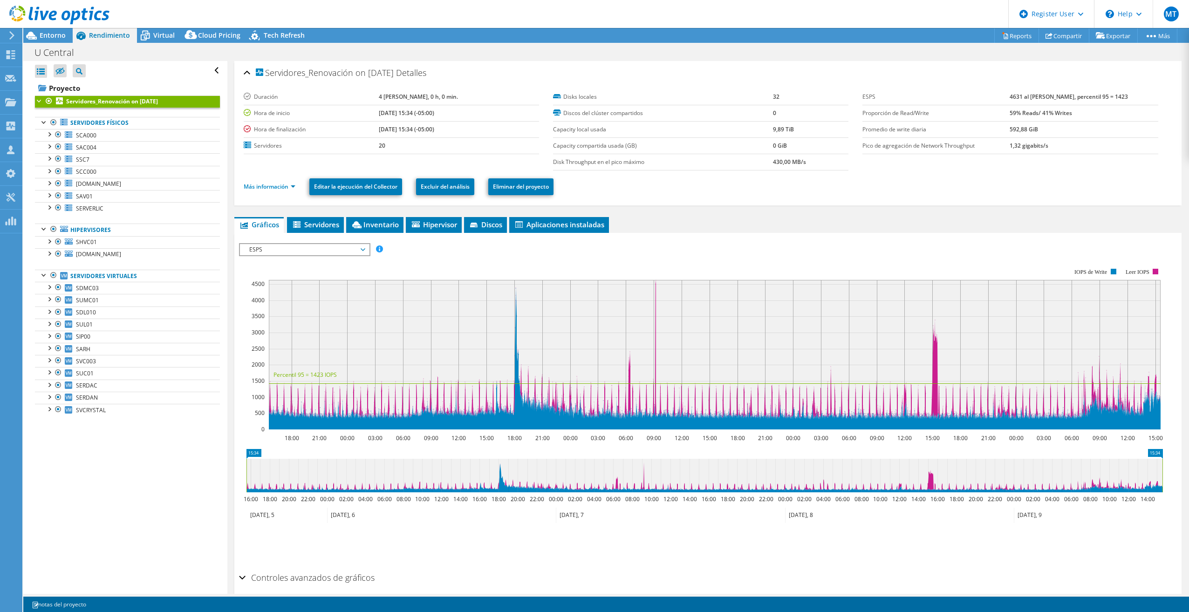
drag, startPoint x: 89, startPoint y: 461, endPoint x: 87, endPoint y: 456, distance: 5.2
click at [89, 459] on div "Abrir todo Cerrar todo Ocultar nodos excluidos Filtro de árbol del proyecto" at bounding box center [125, 327] width 204 height 533
click at [168, 38] on span "Virtual" at bounding box center [163, 35] width 21 height 9
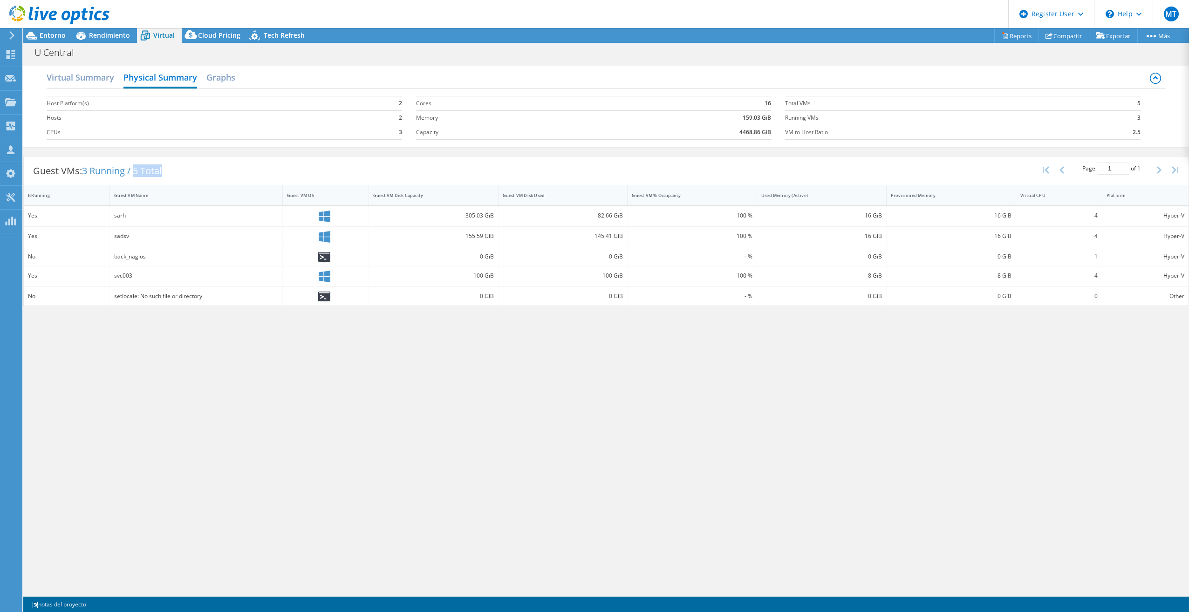
drag, startPoint x: 167, startPoint y: 172, endPoint x: 137, endPoint y: 171, distance: 30.3
click at [137, 171] on div "Guest VMs: 3 Running / 5 Total" at bounding box center [97, 171] width 147 height 29
drag, startPoint x: 386, startPoint y: 116, endPoint x: 403, endPoint y: 116, distance: 17.7
click at [403, 116] on section "Host Platform(s) 2 Hosts 2 CPUs 3" at bounding box center [231, 117] width 369 height 53
drag, startPoint x: 403, startPoint y: 116, endPoint x: 486, endPoint y: 163, distance: 95.6
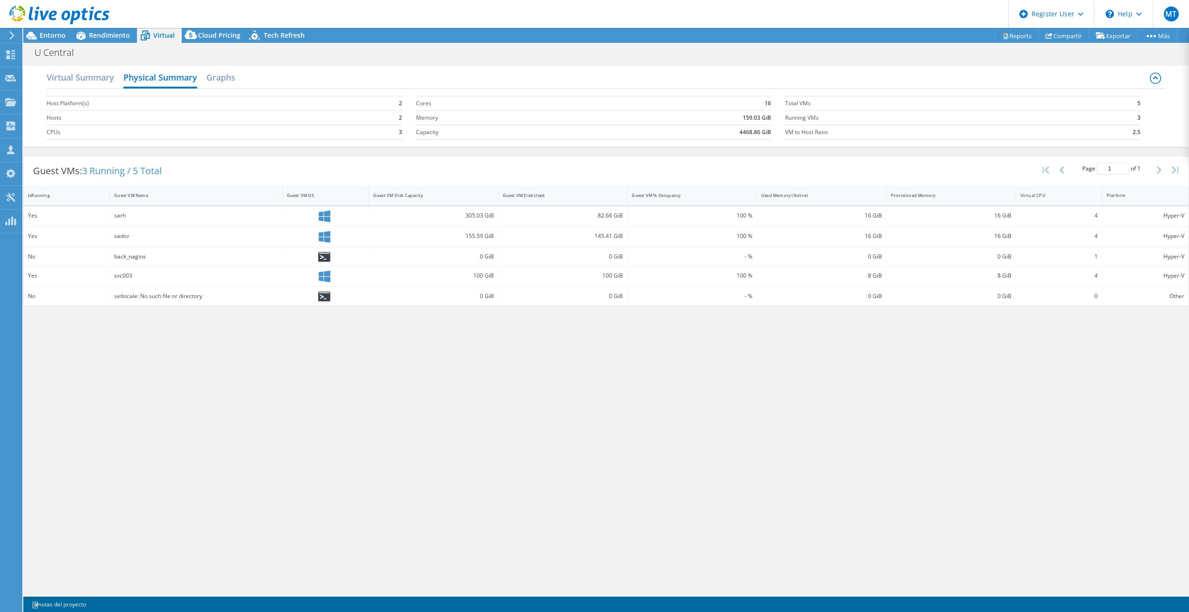
click at [486, 163] on div "Guest VMs: 3 Running / 5 Total Page 1 of 1 5 rows 10 rows 20 rows 25 rows 50 ro…" at bounding box center [606, 171] width 1165 height 29
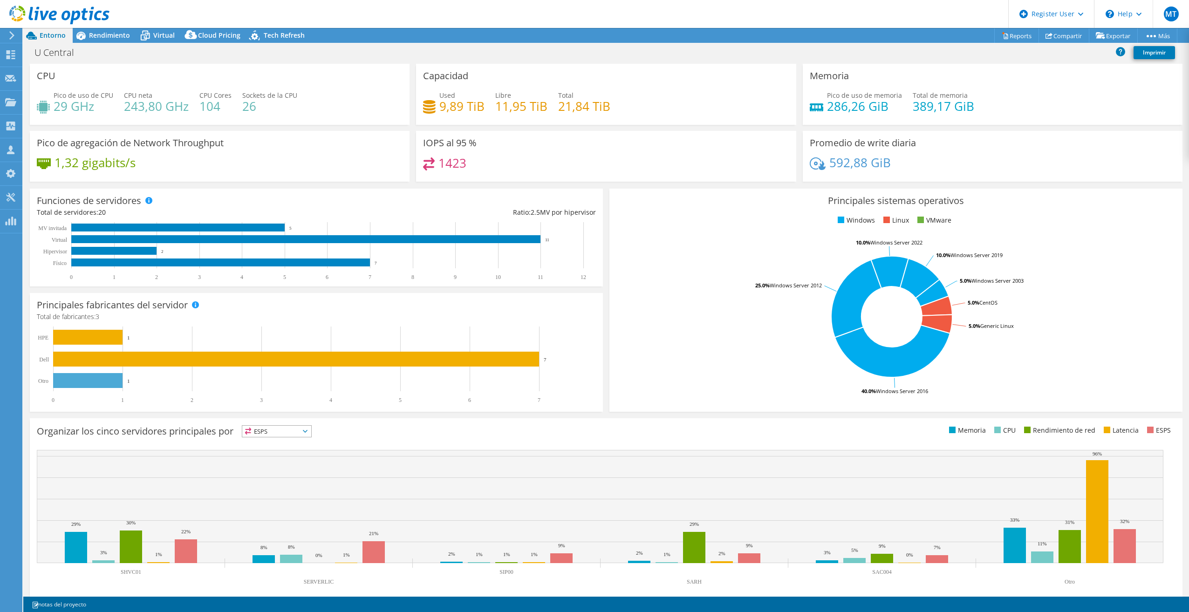
select select "USD"
